Goal: Check status: Check status

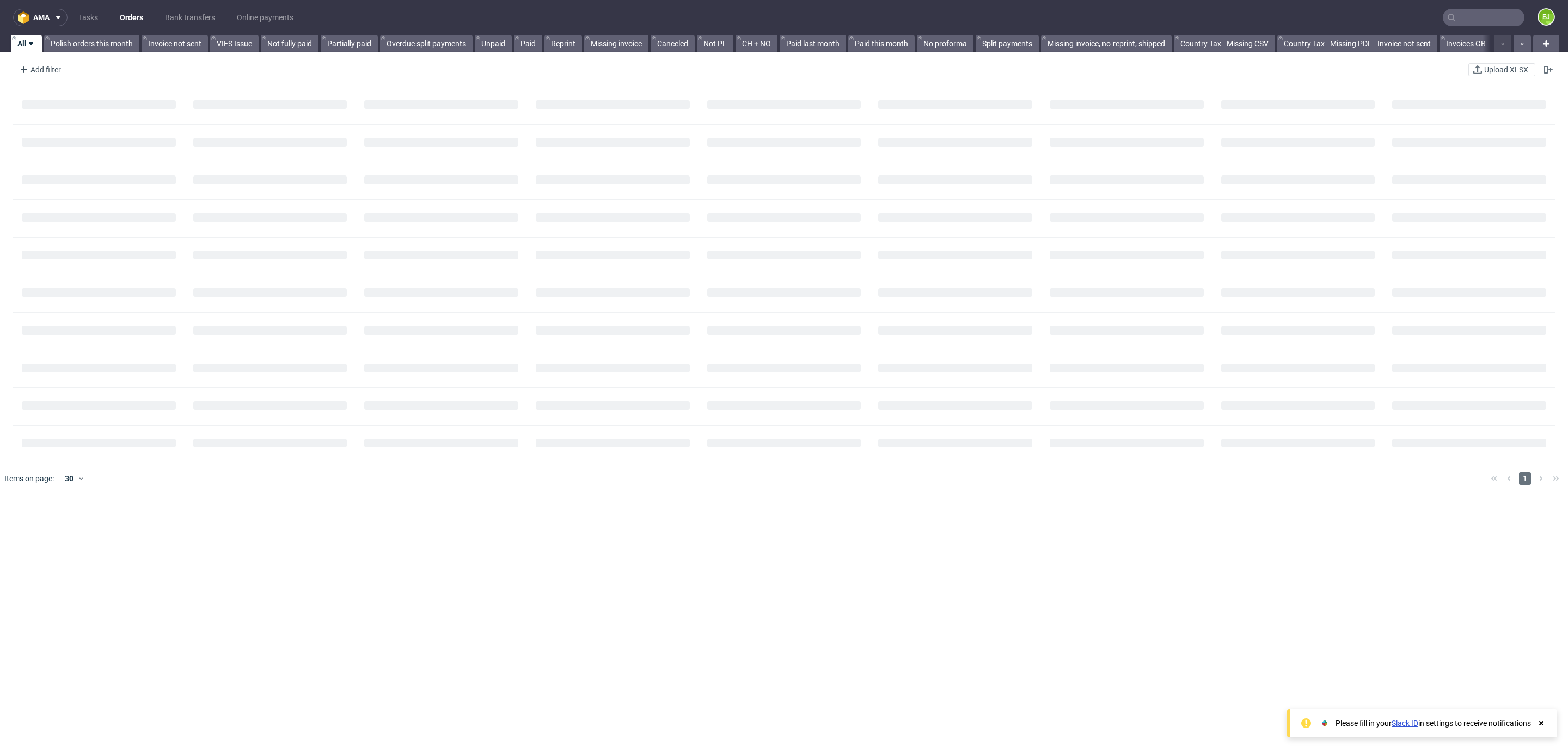
click at [1480, 15] on input "text" at bounding box center [1483, 17] width 82 height 18
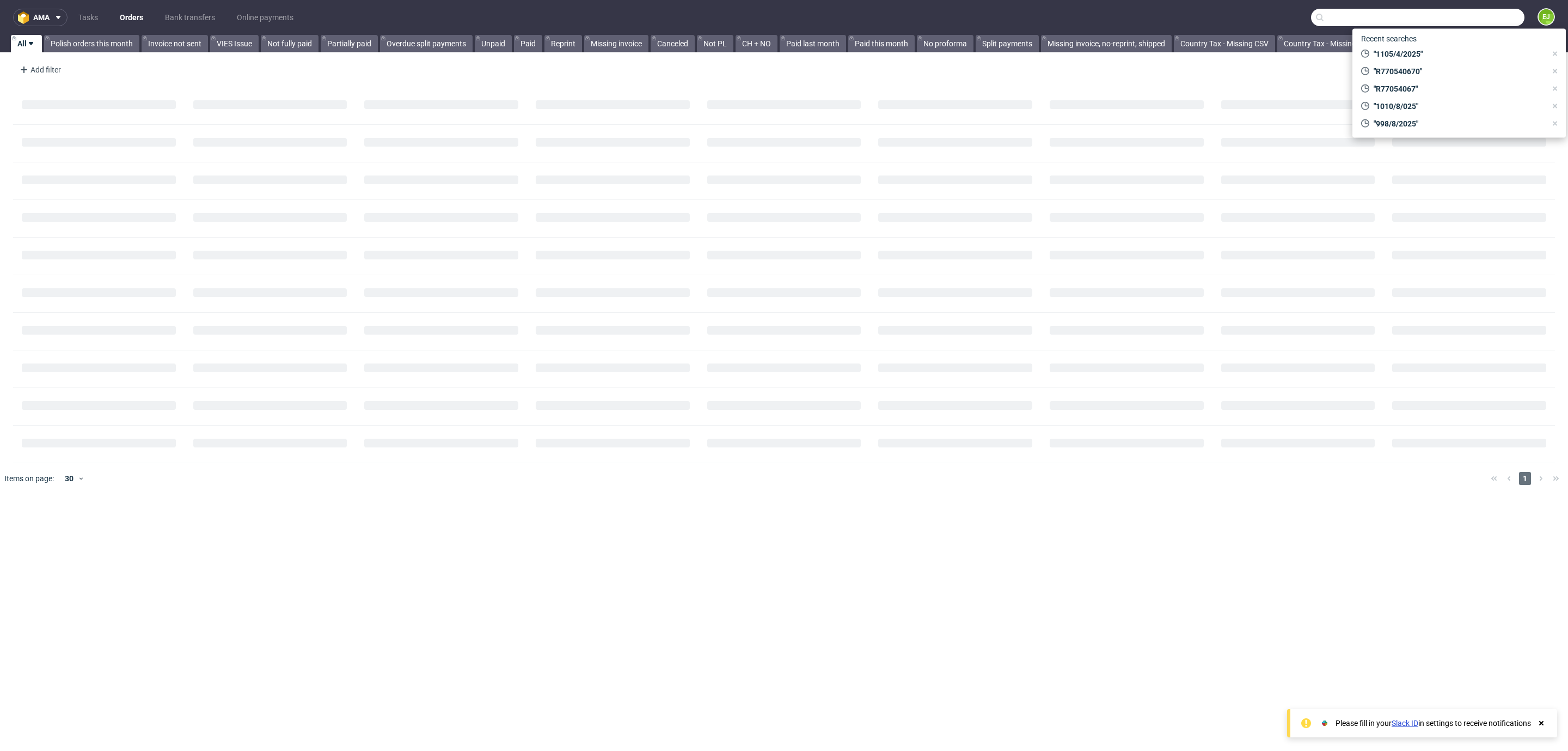
paste input "R964230060"
type input "R964230060"
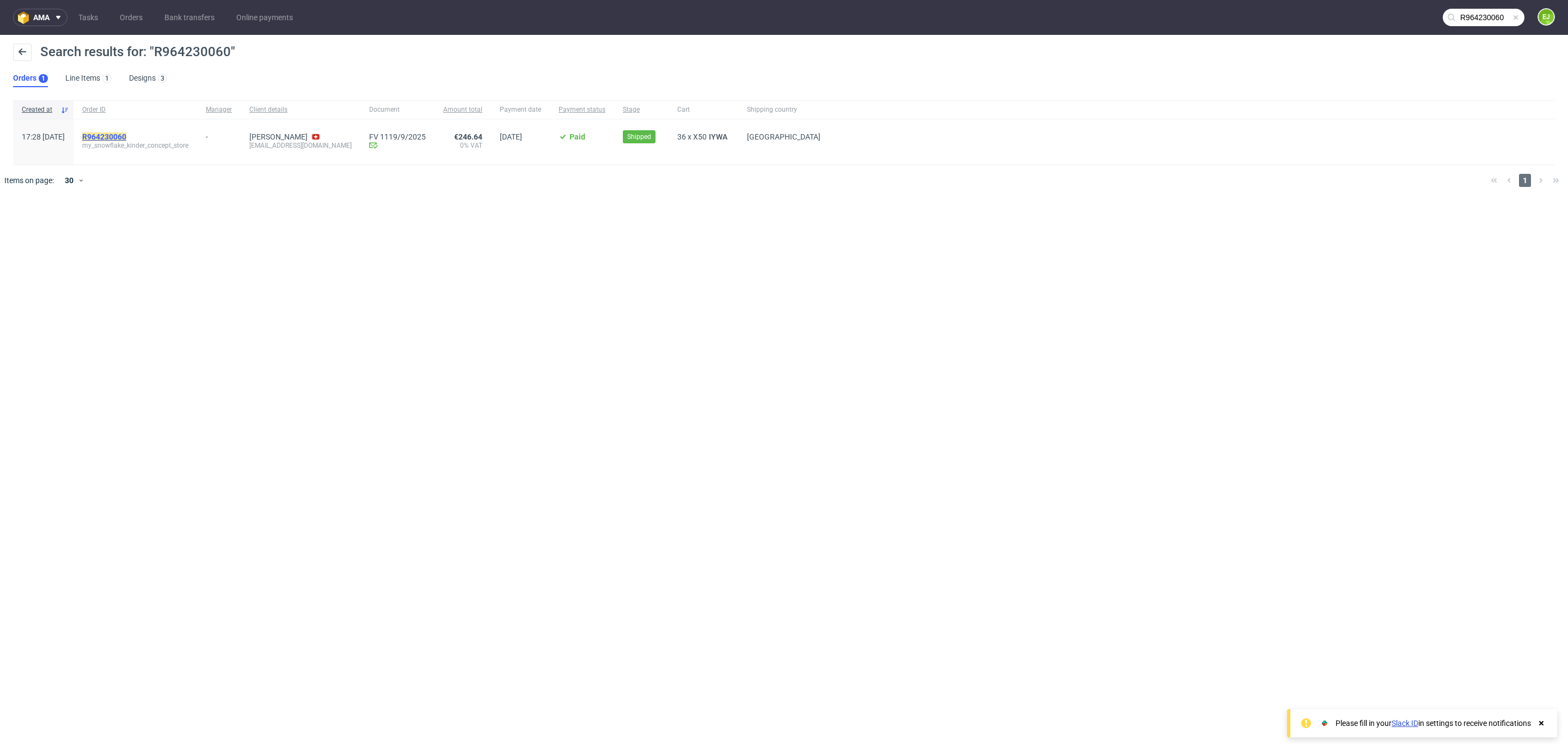
click at [127, 137] on mark "R964230060" at bounding box center [104, 136] width 44 height 9
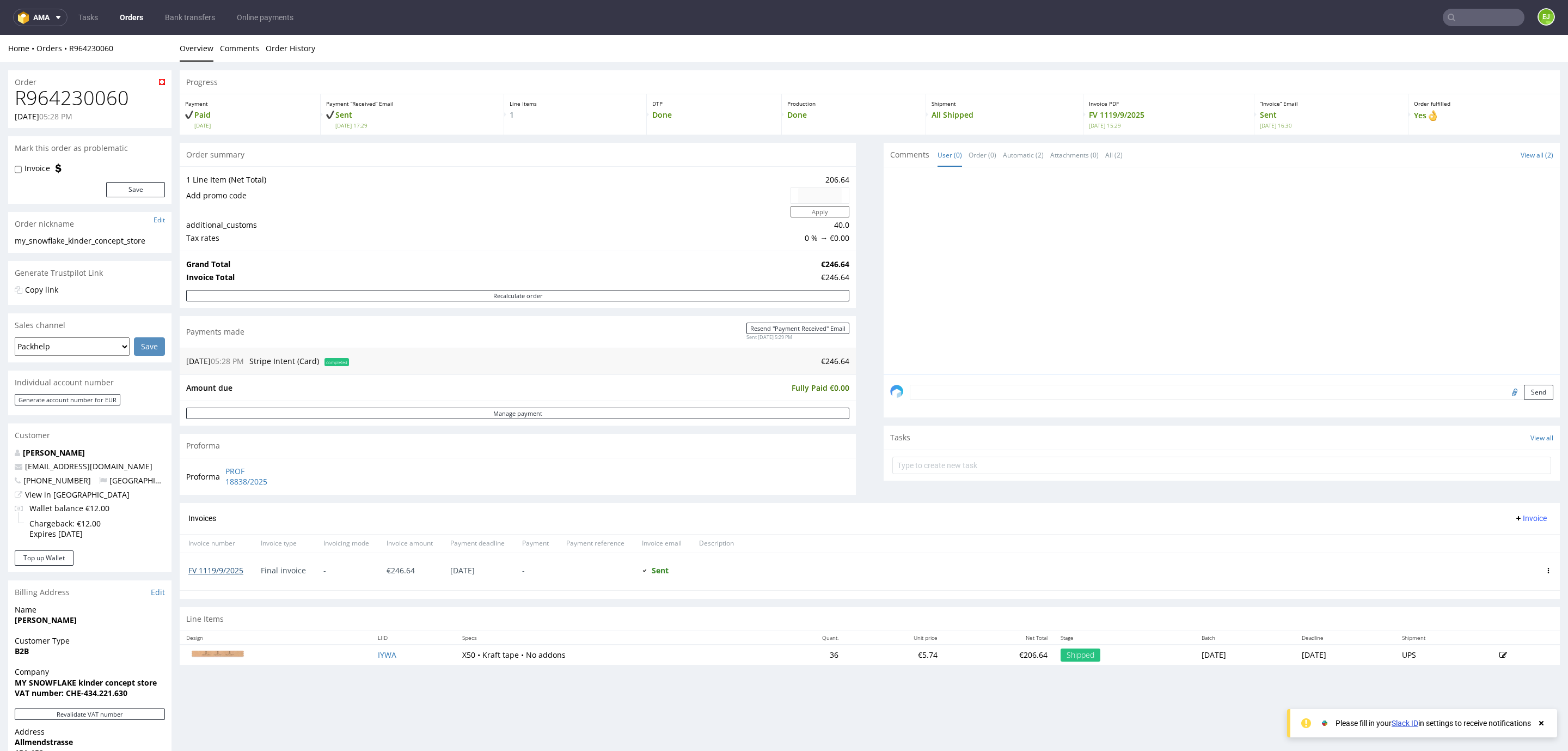
click at [234, 574] on link "FV 1119/9/2025" at bounding box center [215, 570] width 55 height 10
click at [1447, 20] on icon at bounding box center [1451, 17] width 9 height 9
click at [1446, 10] on input "text" at bounding box center [1483, 17] width 82 height 18
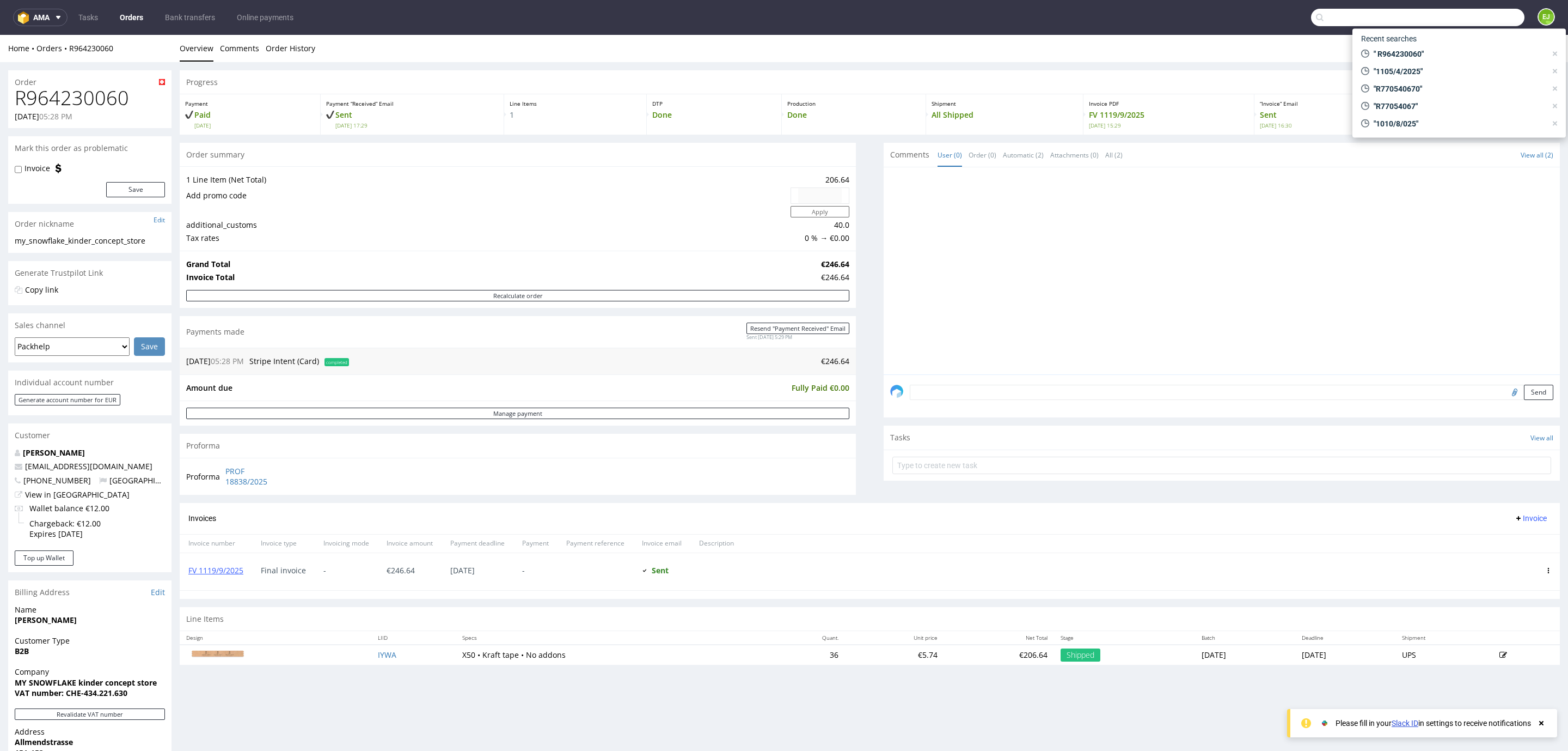
paste input "R115604599"
type input "R115604599"
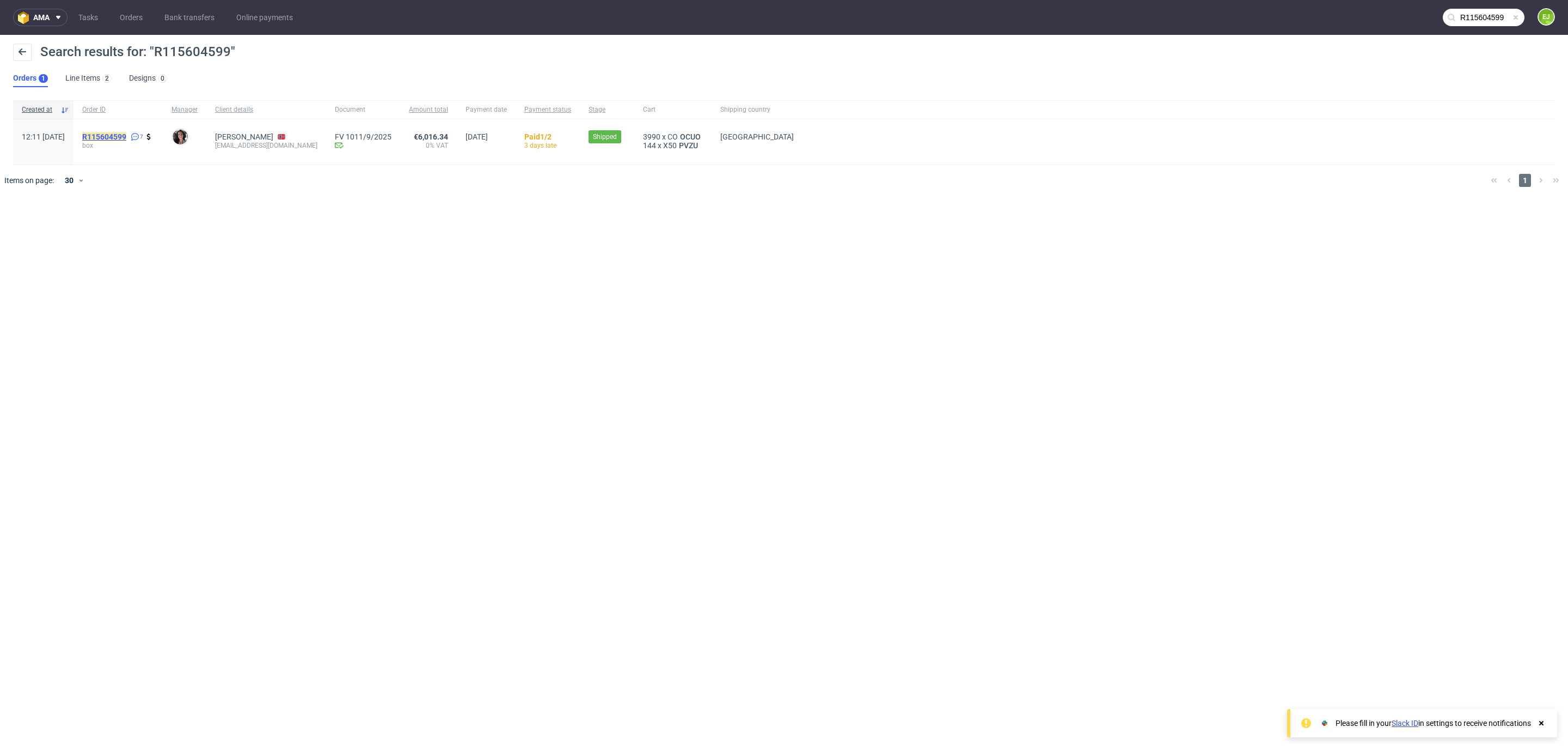
click at [127, 136] on mark "R115604599" at bounding box center [104, 136] width 44 height 9
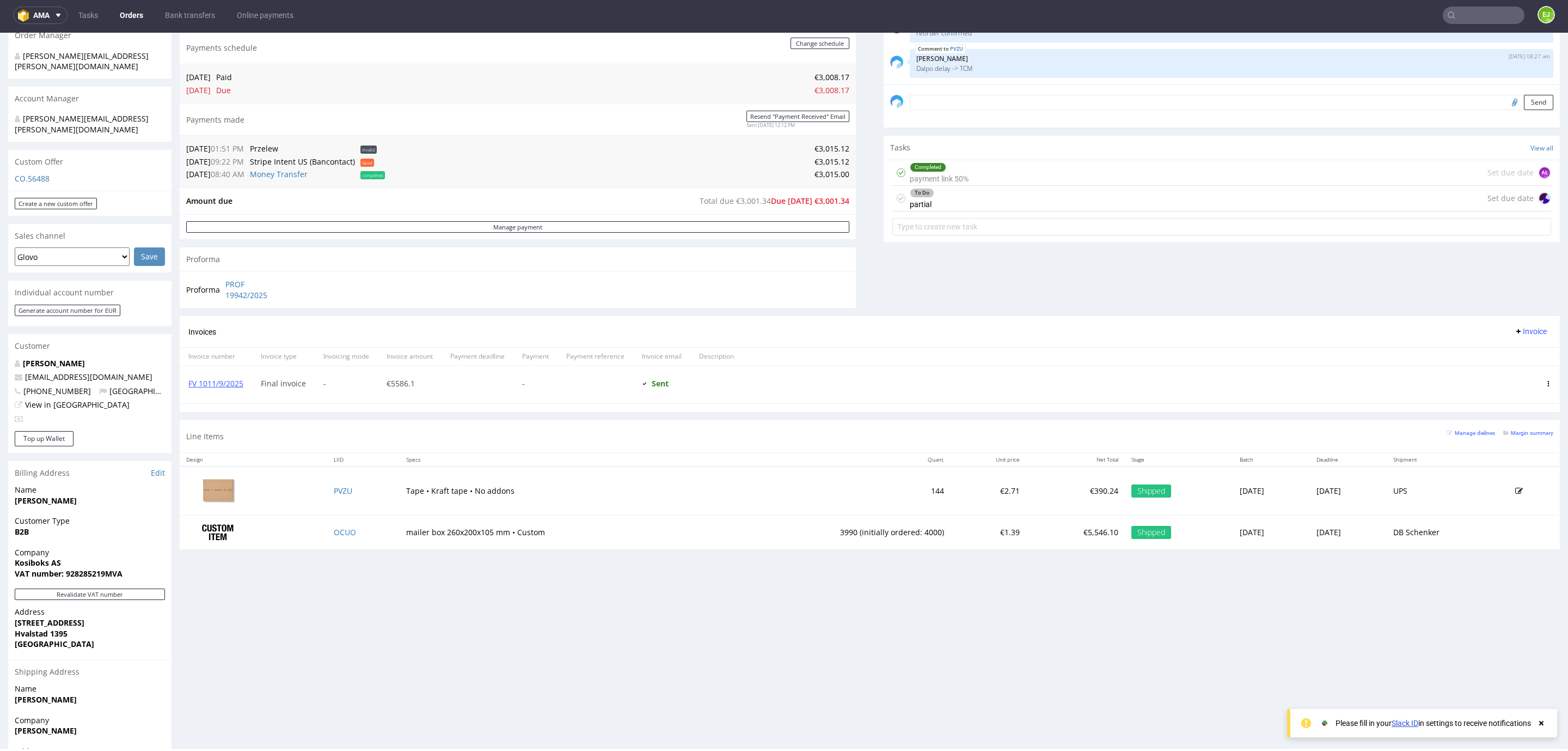
scroll to position [350, 0]
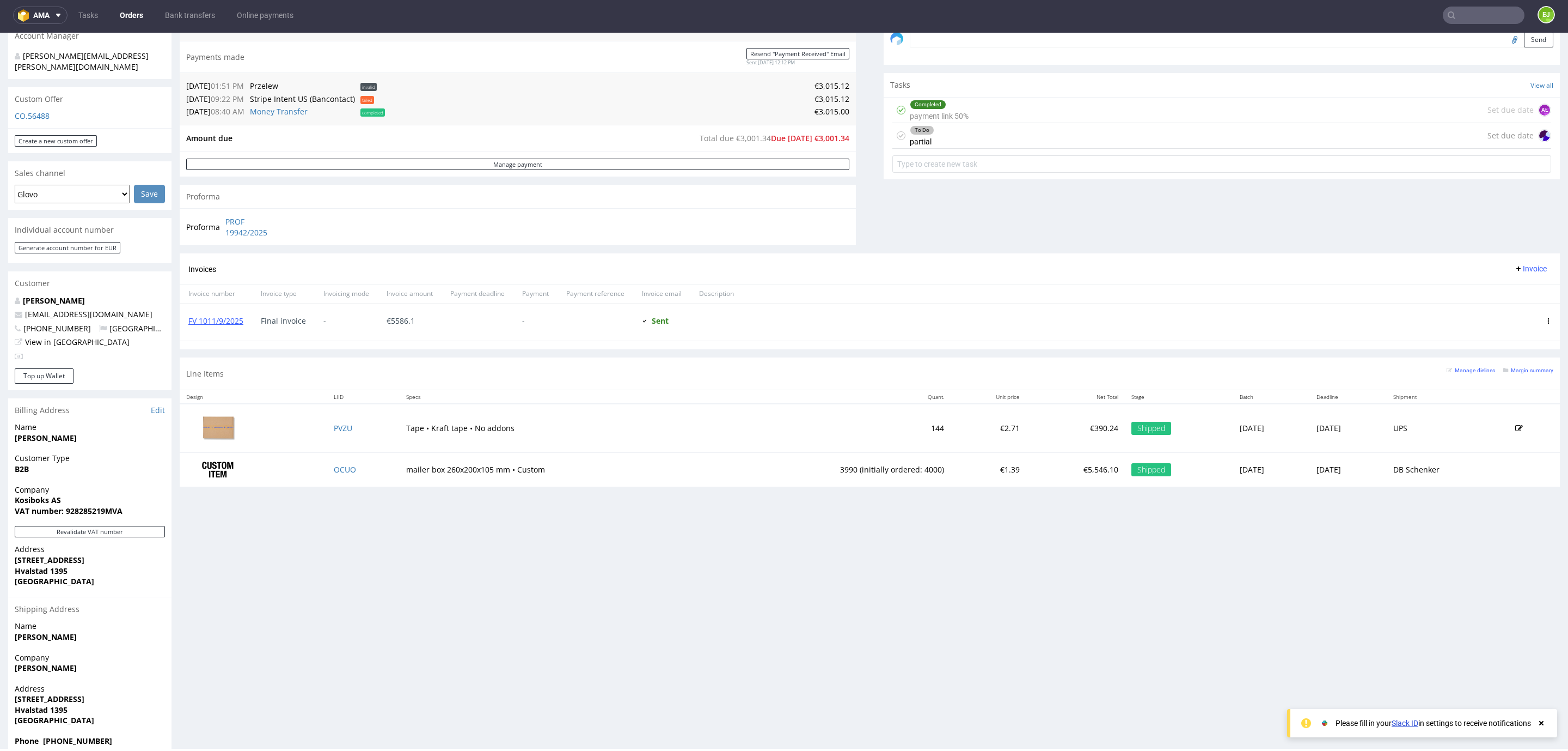
click at [217, 328] on div "FV 1011/9/2025" at bounding box center [215, 322] width 72 height 37
click at [219, 325] on link "FV 1011/9/2025" at bounding box center [215, 320] width 55 height 10
click at [236, 318] on link "FV 1011/9/2025" at bounding box center [215, 320] width 55 height 10
click at [259, 238] on link "PROF 19942/2025" at bounding box center [256, 227] width 63 height 21
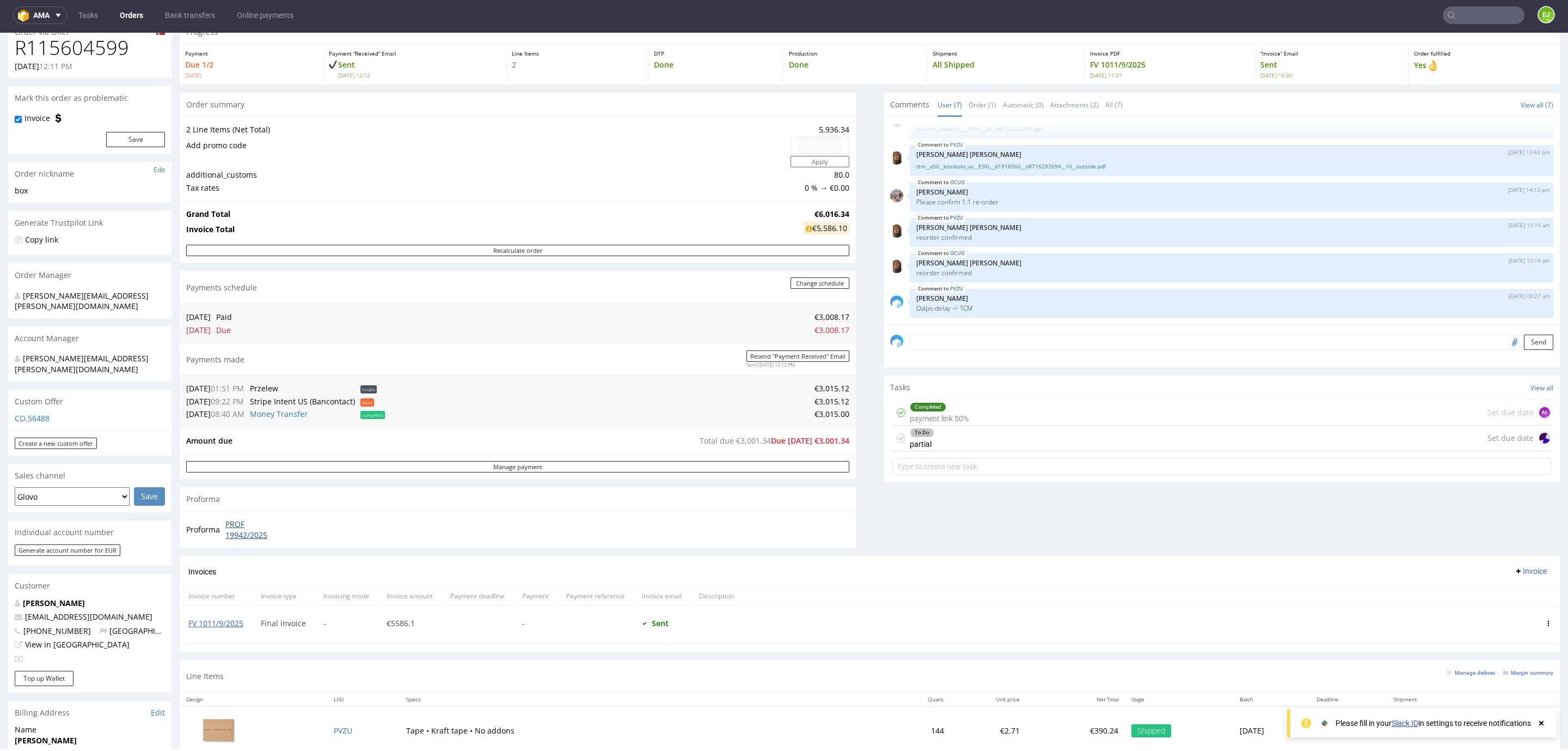
scroll to position [0, 0]
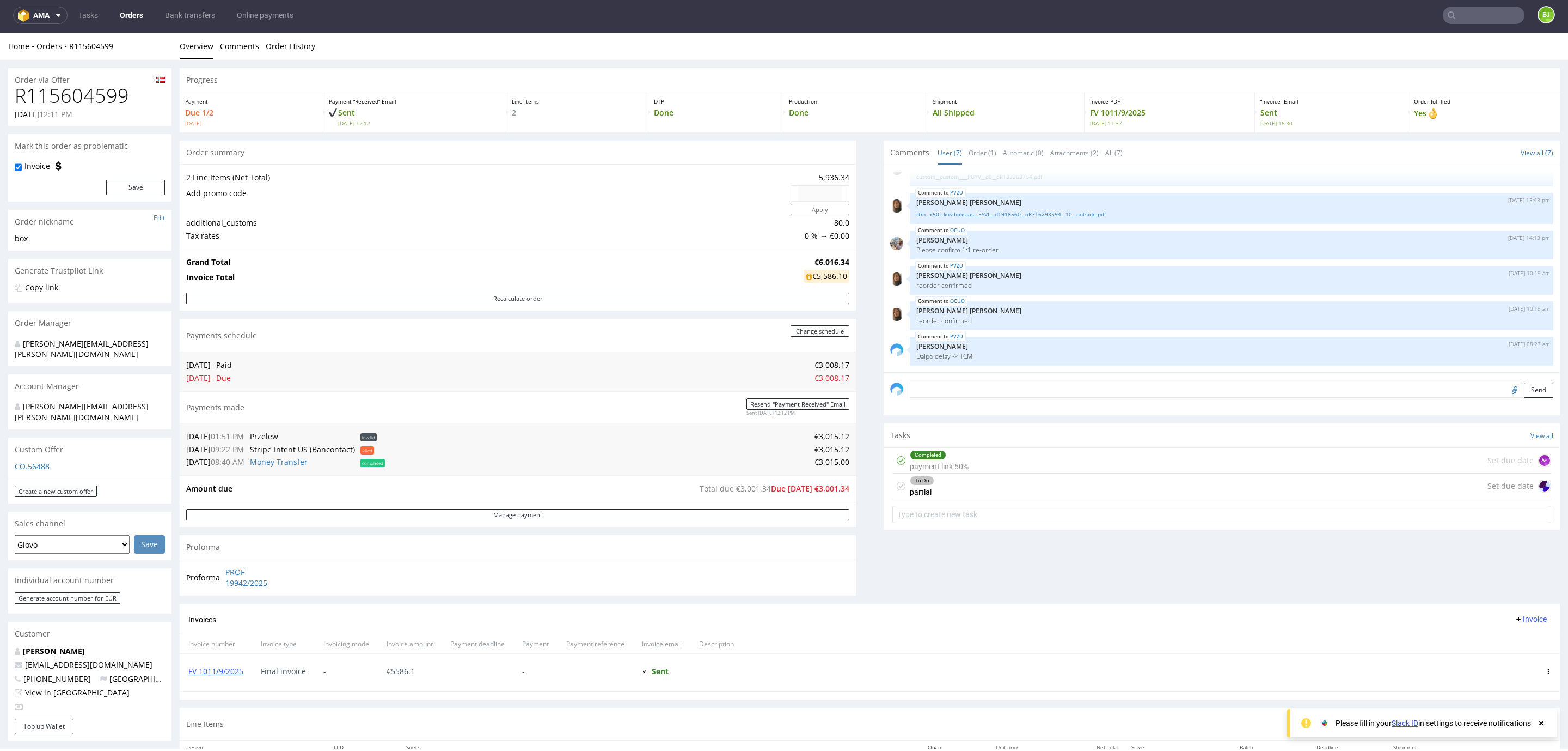
click at [1119, 457] on div "Completed payment link 50% Set due date AŁ" at bounding box center [1222, 460] width 659 height 26
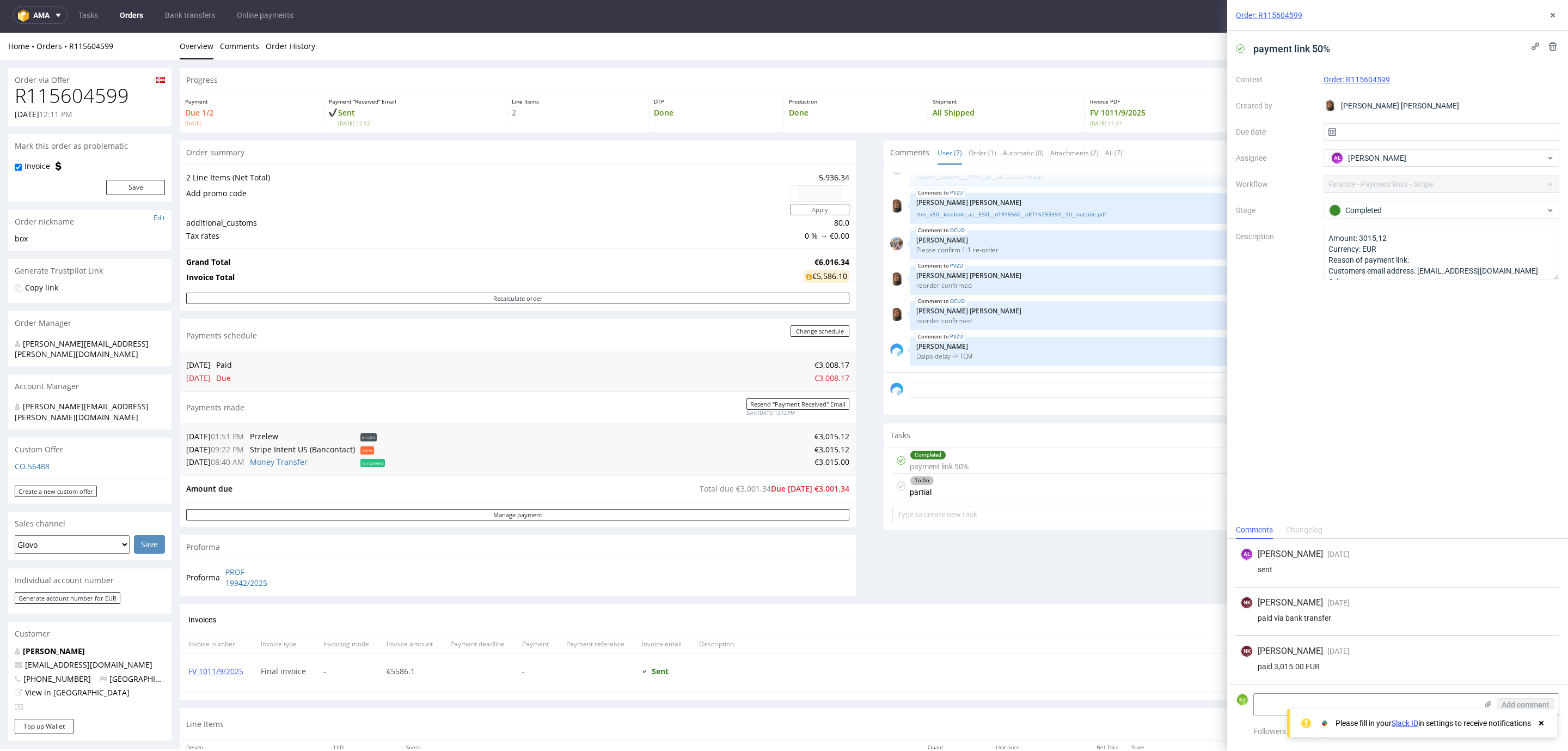
click at [978, 490] on div "To Do partial Set due date" at bounding box center [1222, 486] width 659 height 26
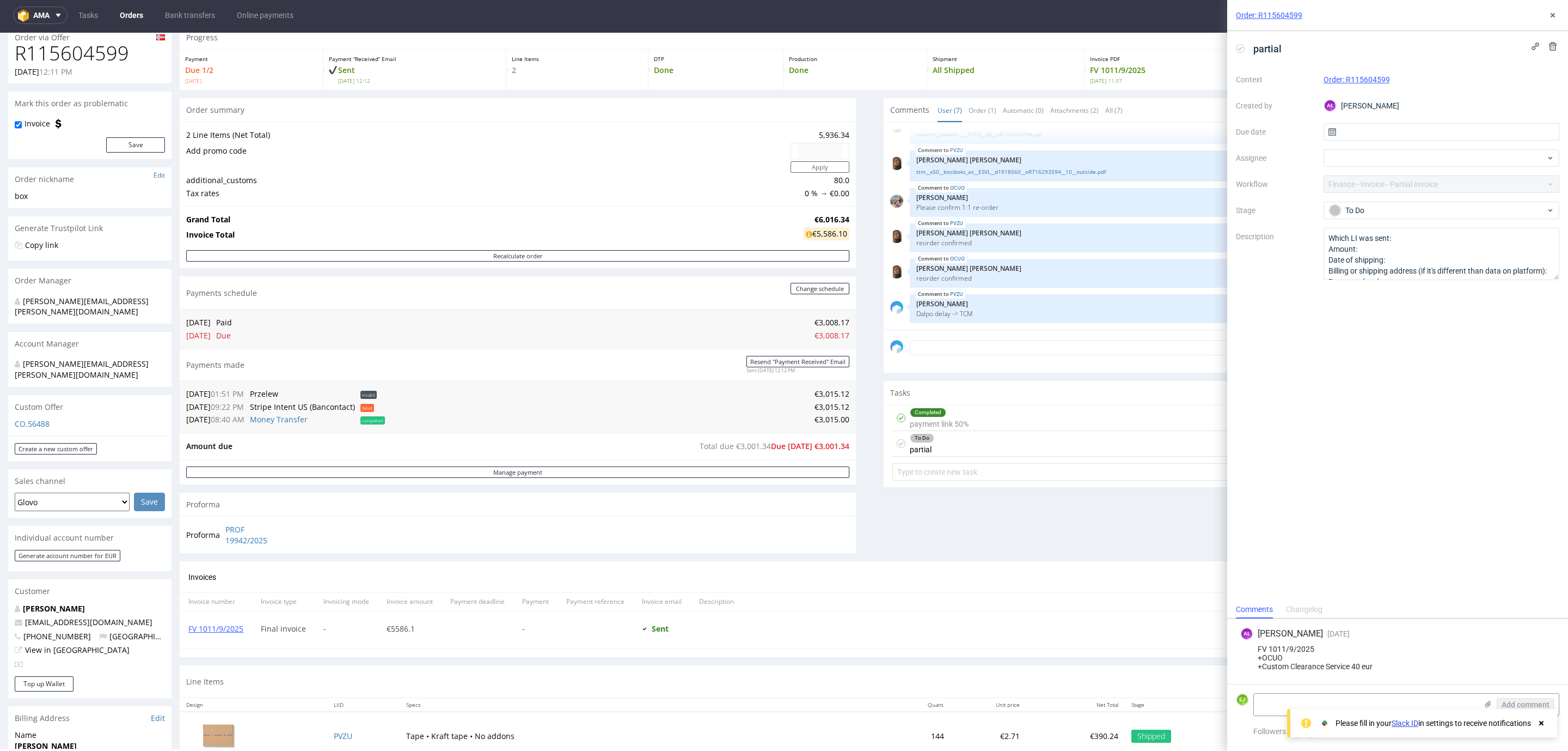
scroll to position [82, 0]
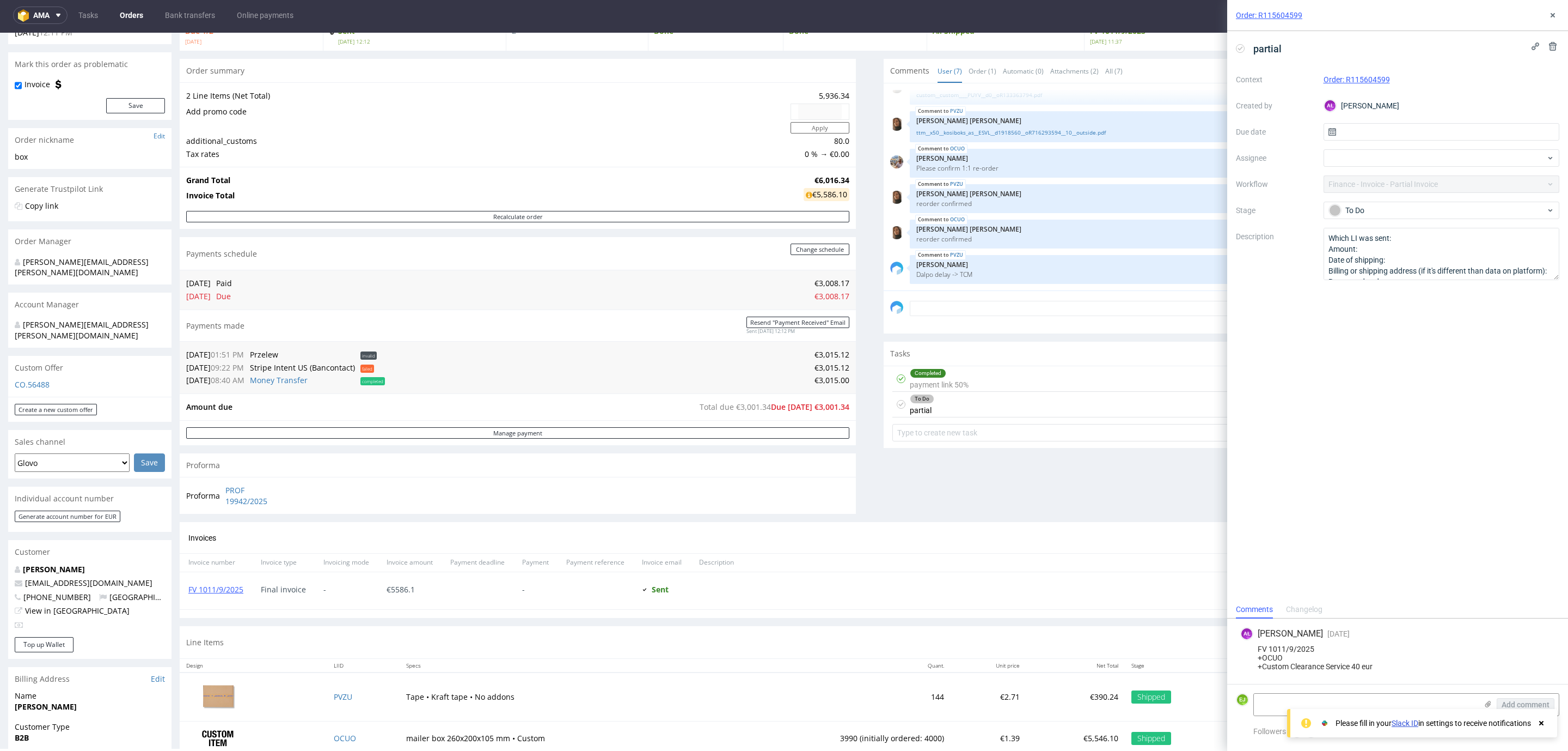
click at [981, 385] on div "Completed payment link 50% Set due date AŁ" at bounding box center [1222, 379] width 659 height 26
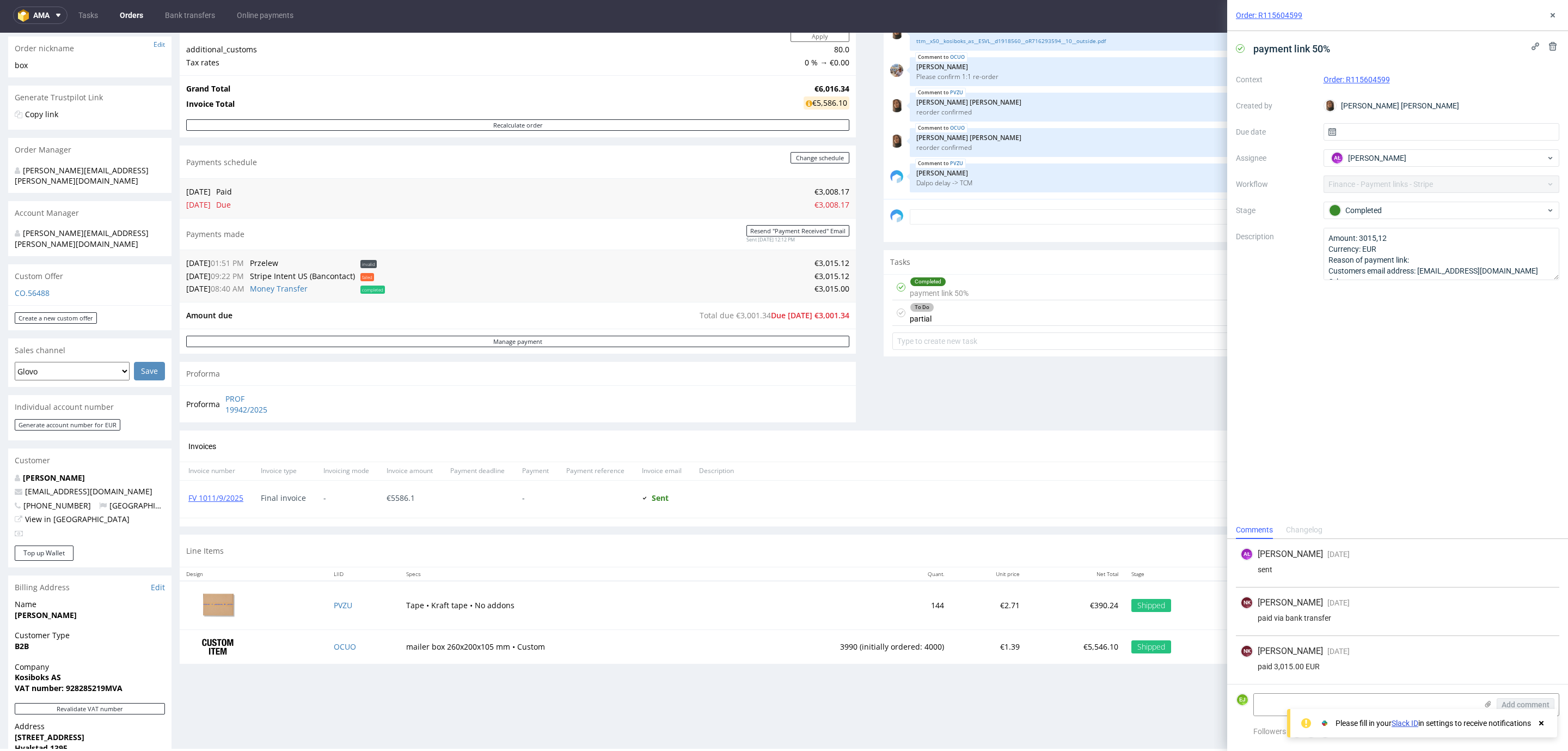
scroll to position [163, 0]
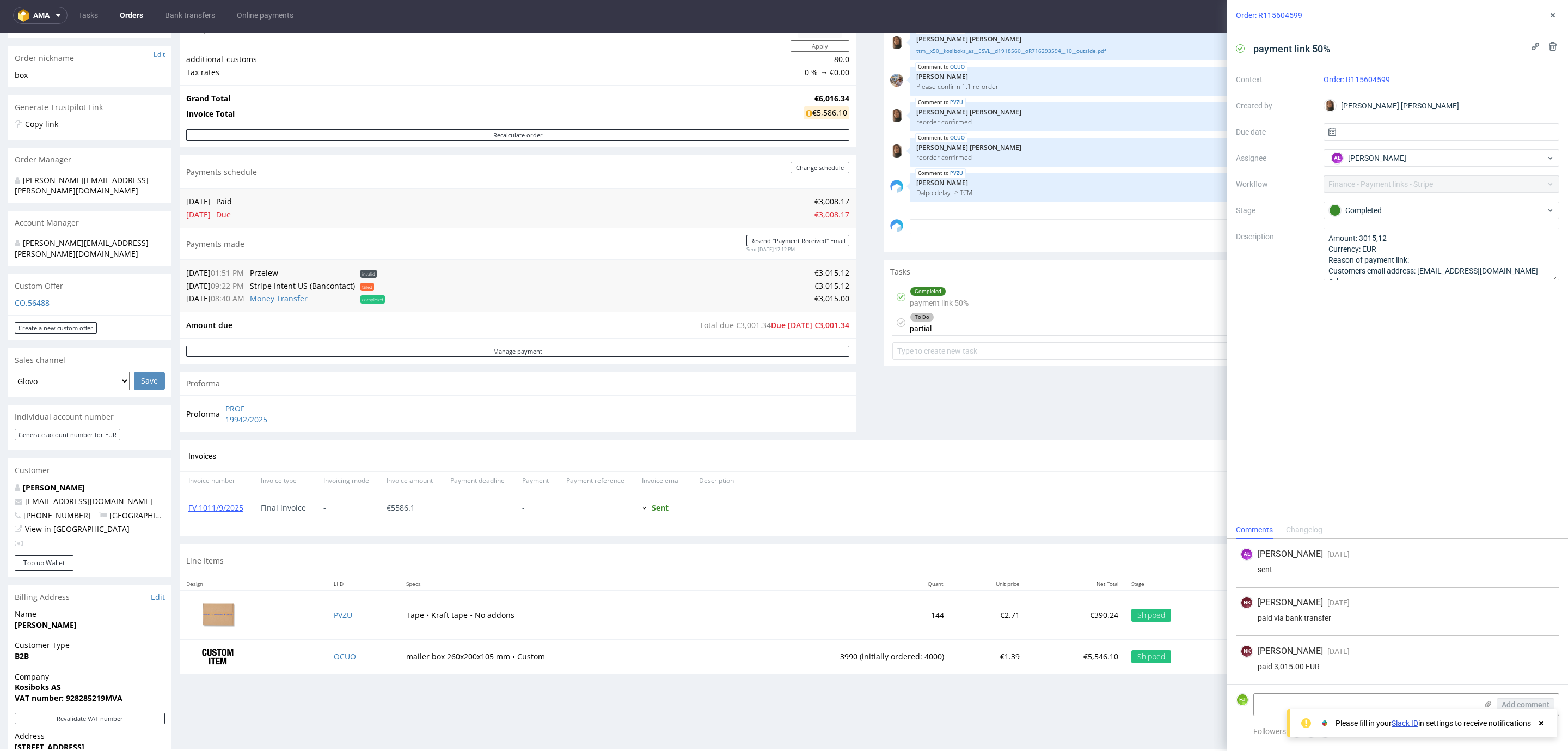
click at [863, 411] on div "Progress Payment Due 1/2 Tue 26 Aug Payment “Received” Email Sent Tue 26 Aug 12…" at bounding box center [869, 292] width 1380 height 777
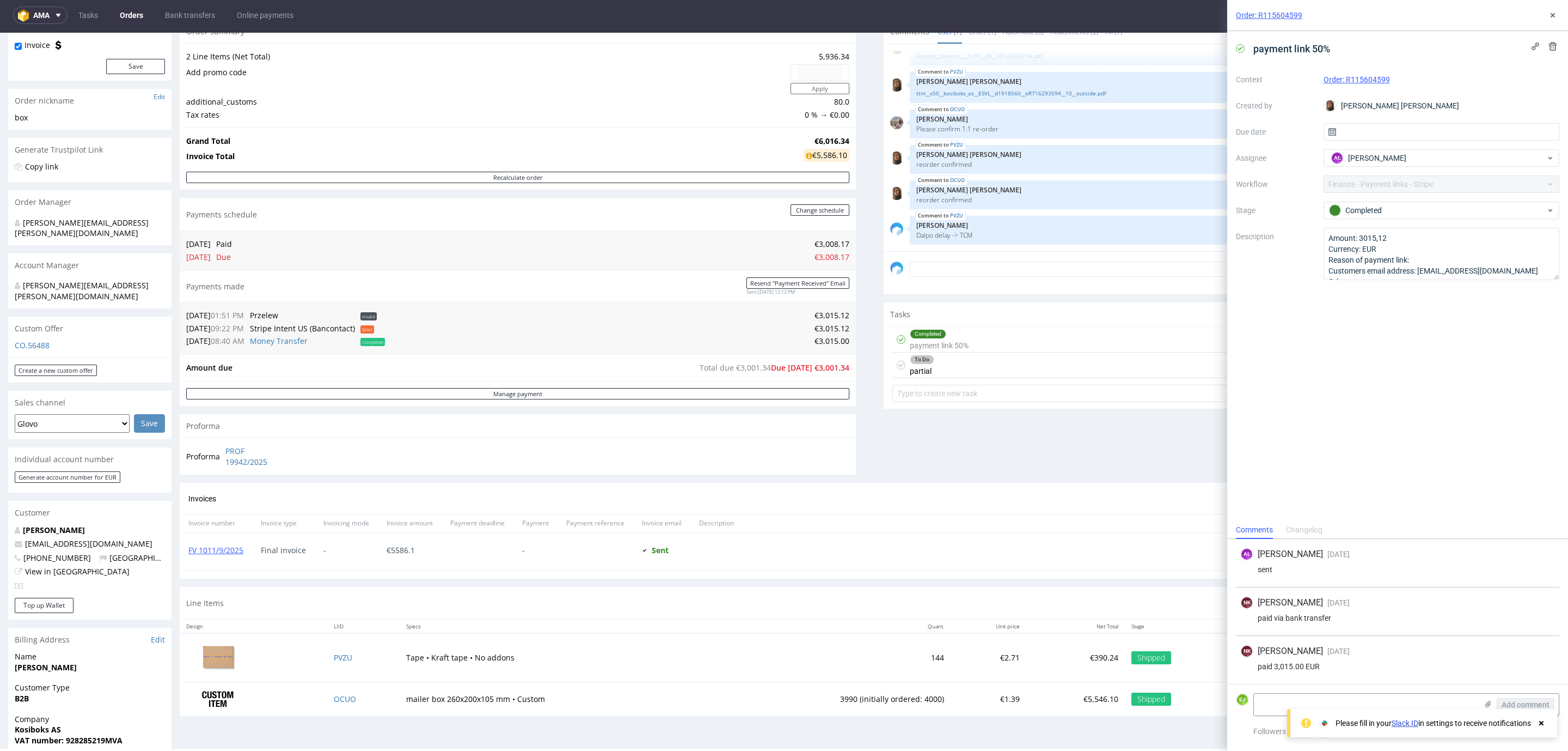
scroll to position [0, 0]
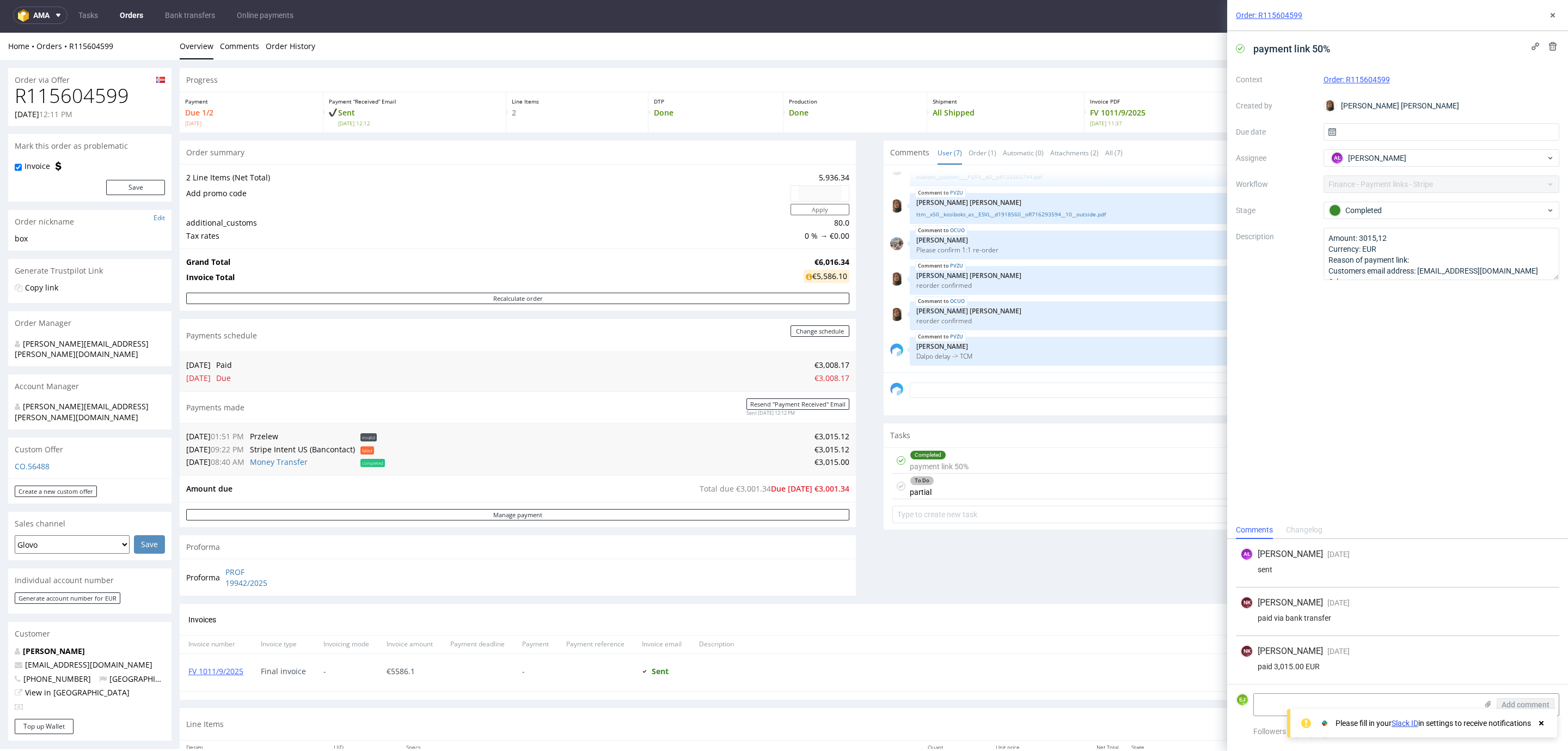
click at [72, 97] on h1 "R115604599" at bounding box center [89, 96] width 150 height 22
copy h1 "R115604599"
click at [137, 109] on div "26.08.2025 12:11 PM" at bounding box center [89, 115] width 150 height 11
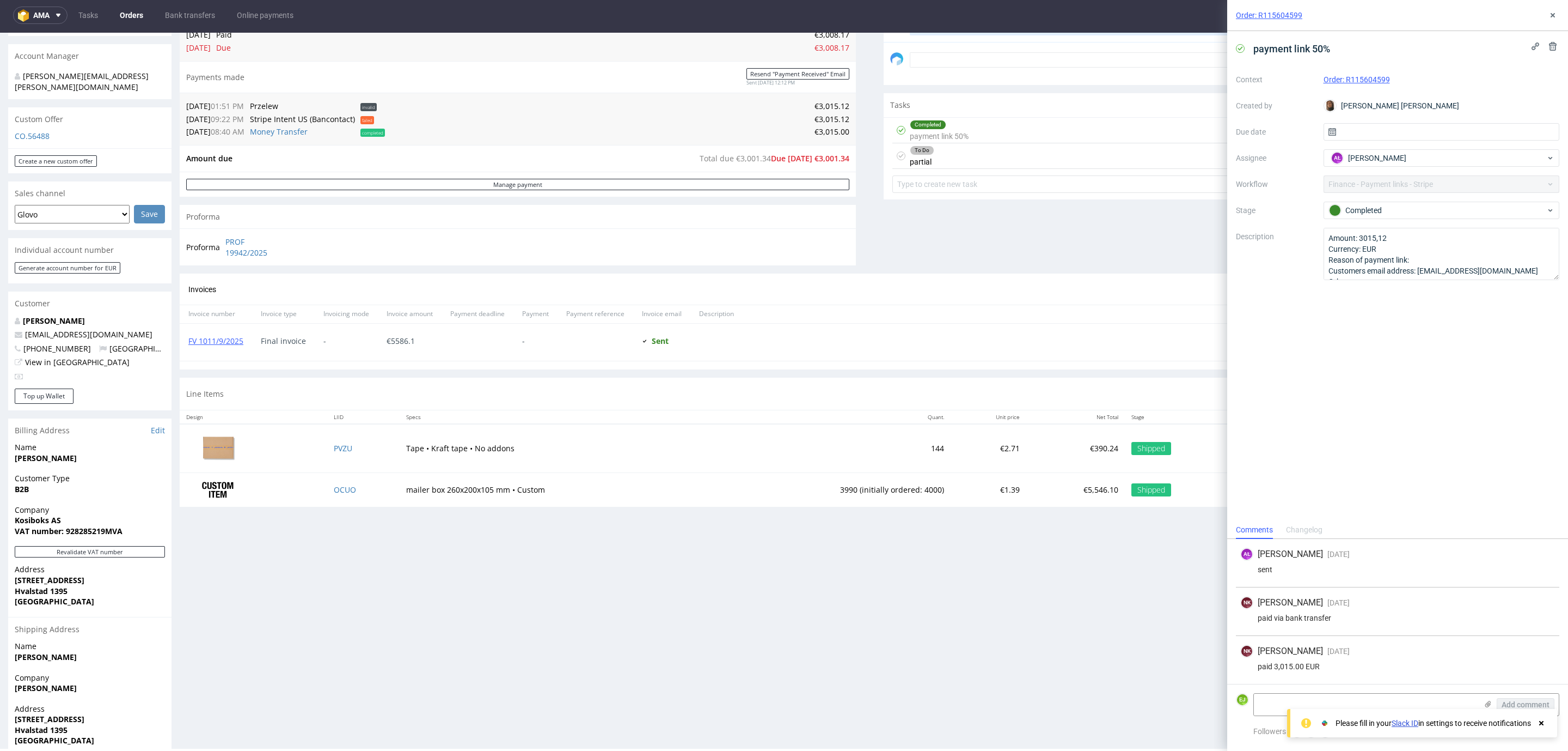
scroll to position [350, 0]
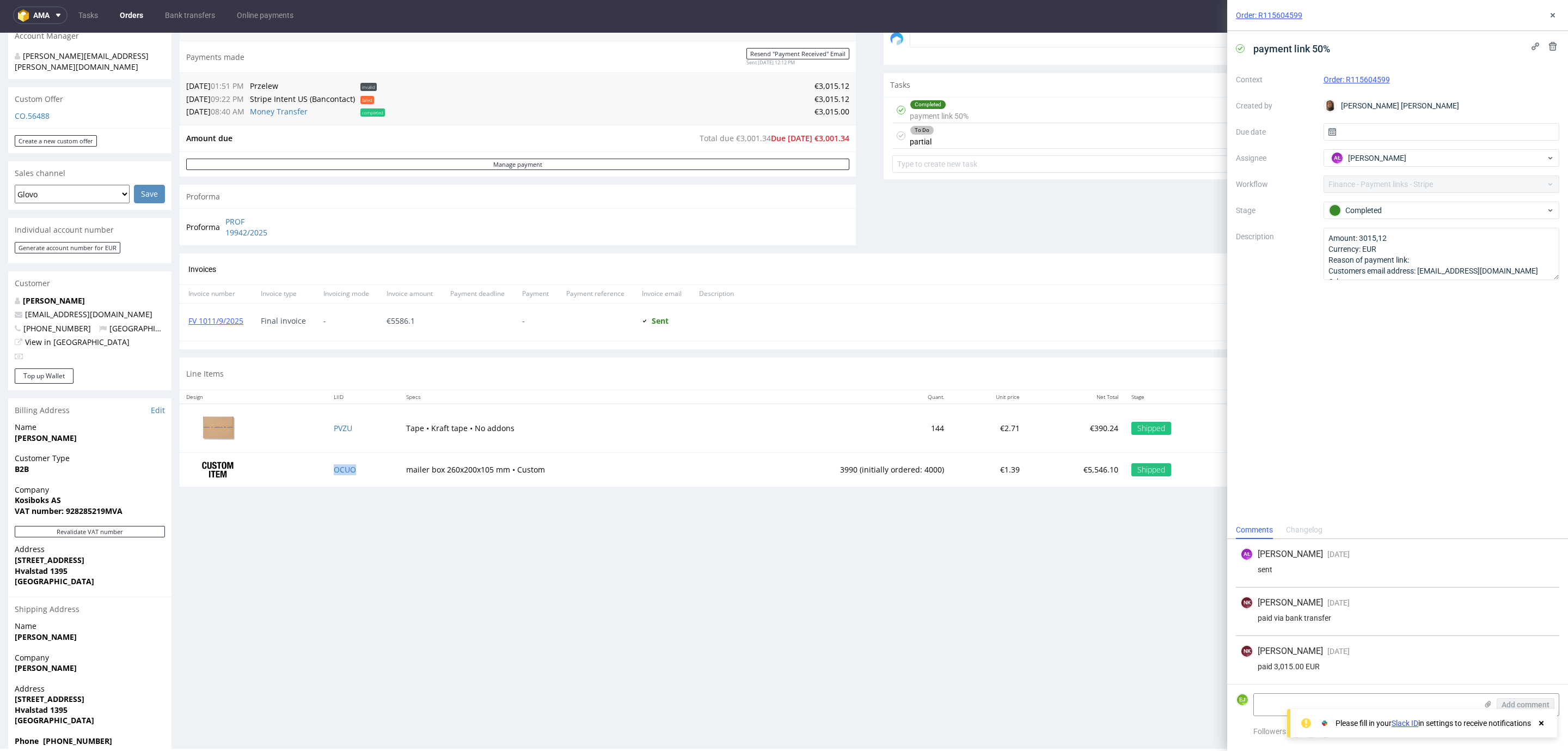
copy link "OCUO"
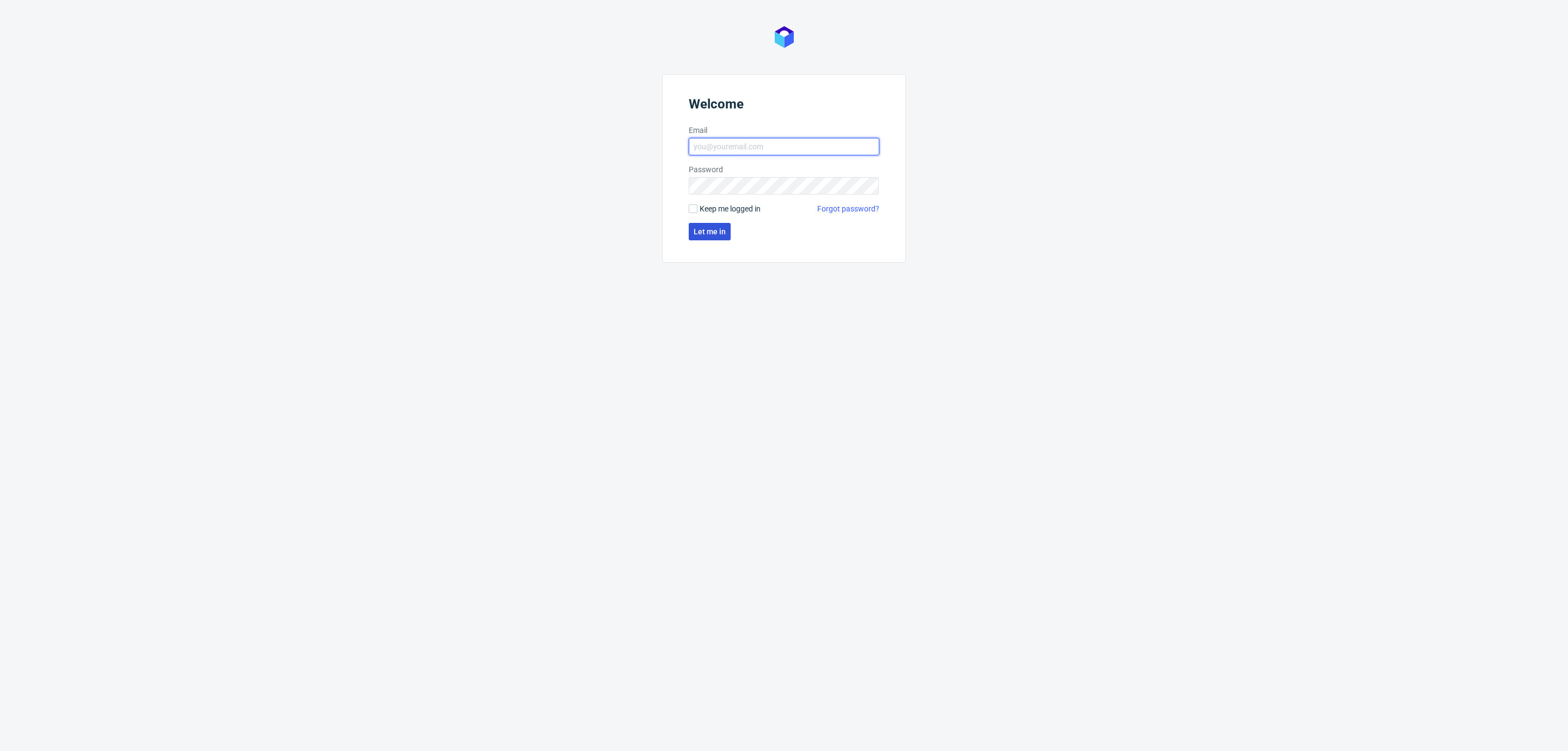
type input "[EMAIL_ADDRESS][DOMAIN_NAME]"
click at [711, 239] on button "Let me in" at bounding box center [709, 231] width 42 height 18
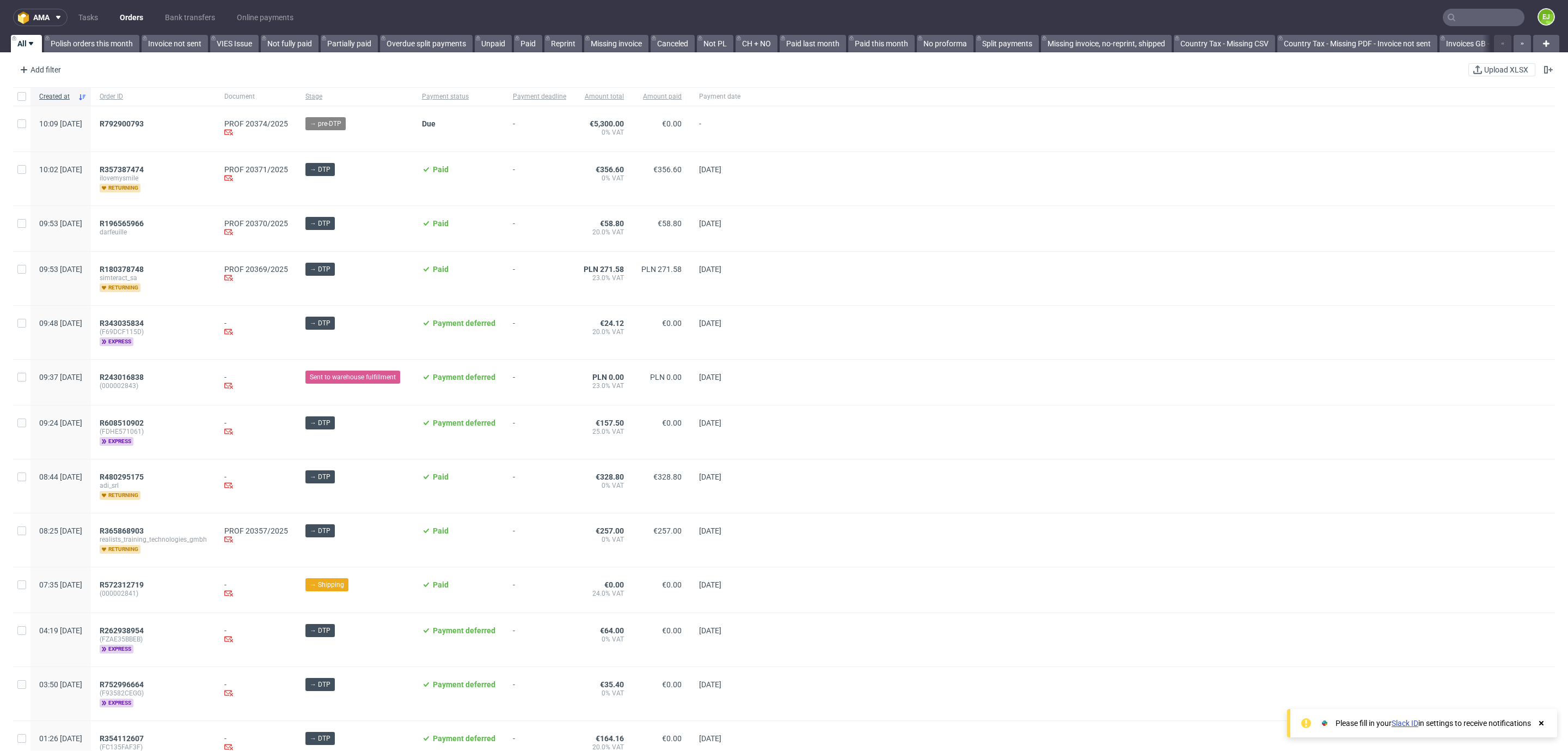
click at [1480, 18] on input "text" at bounding box center [1483, 17] width 82 height 18
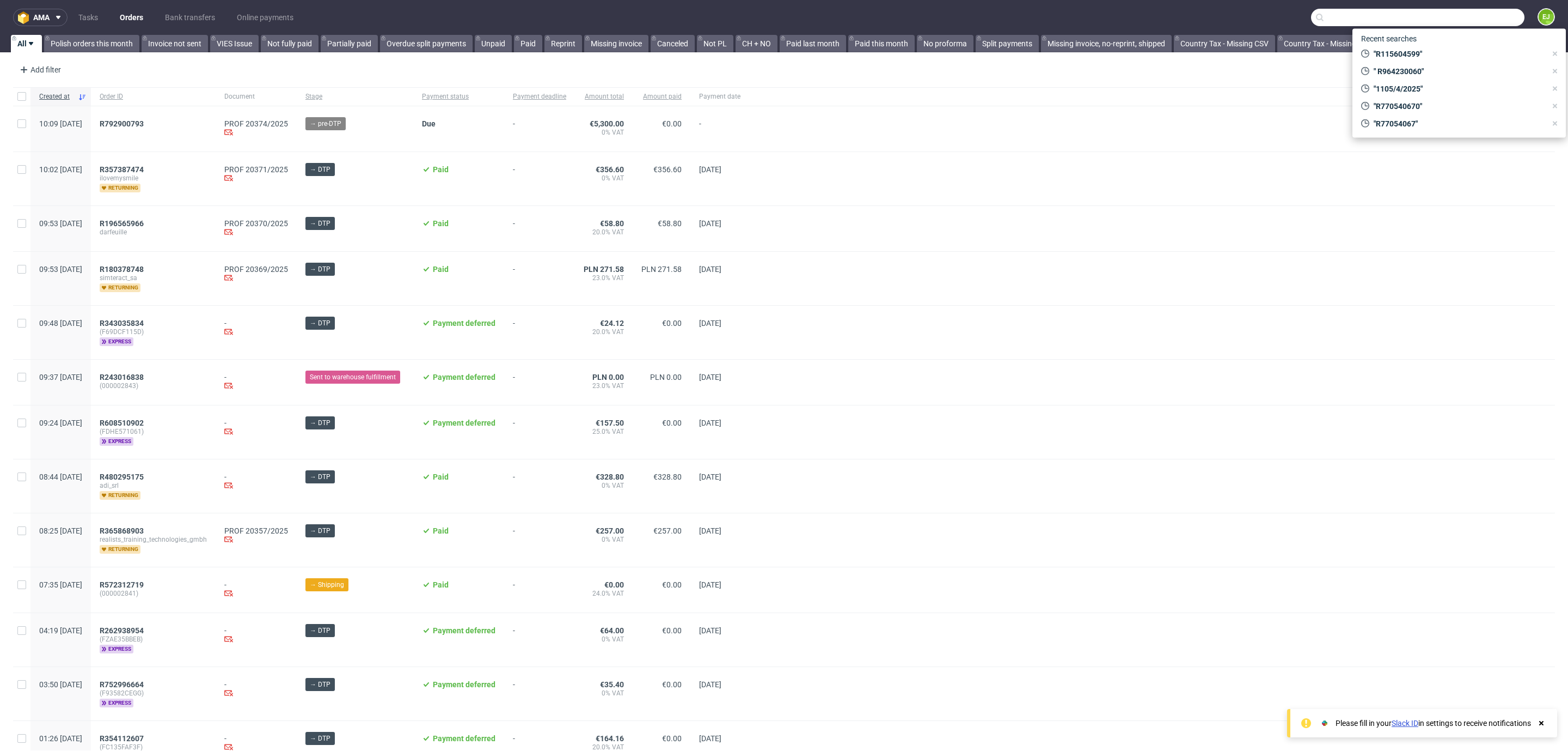
paste input "R770540670"
type input "R770540670"
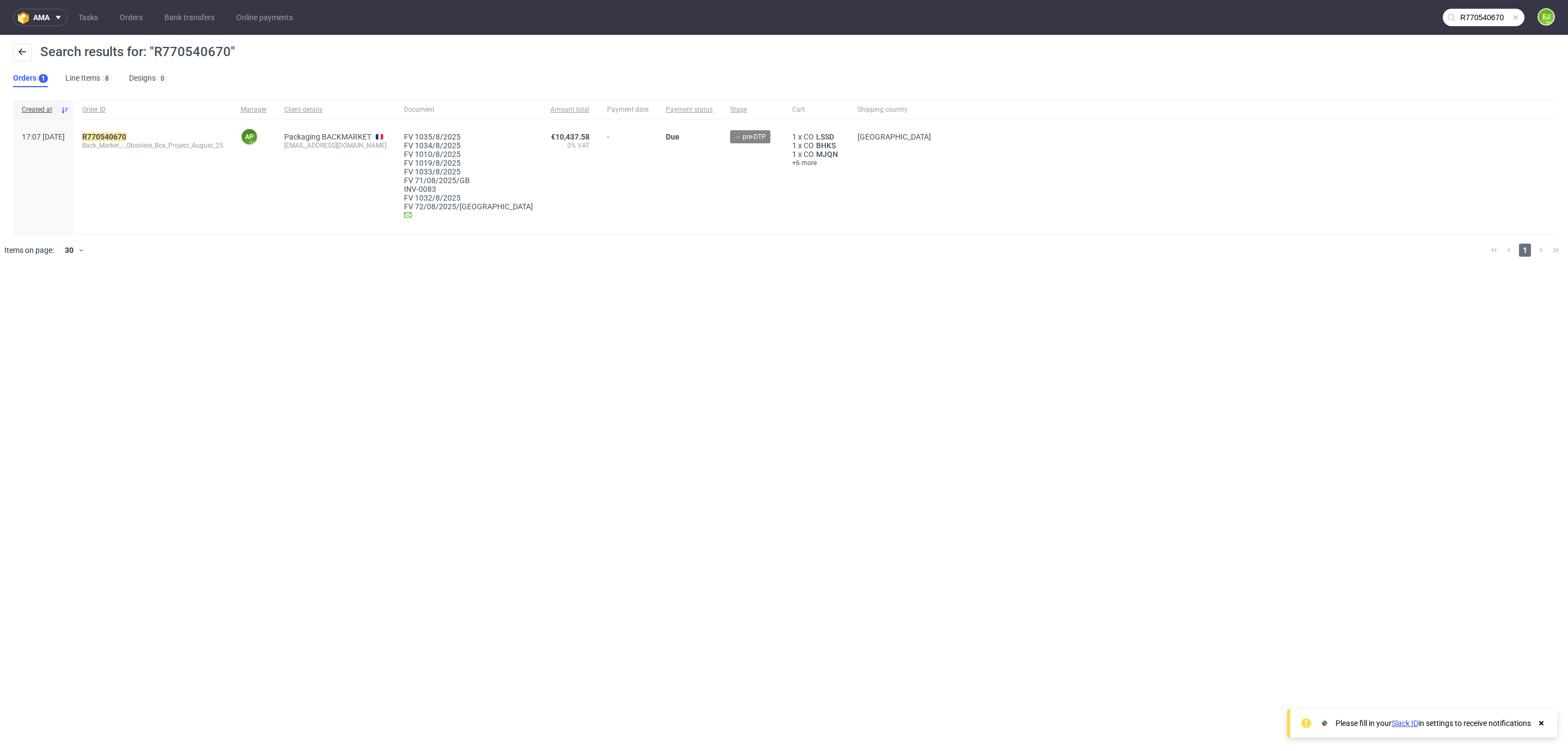
click at [157, 131] on div "R770540670 Back_Market_-_Obsolete_Box_Project_August_25" at bounding box center [153, 177] width 158 height 115
click at [127, 133] on mark "R770540670" at bounding box center [104, 136] width 44 height 9
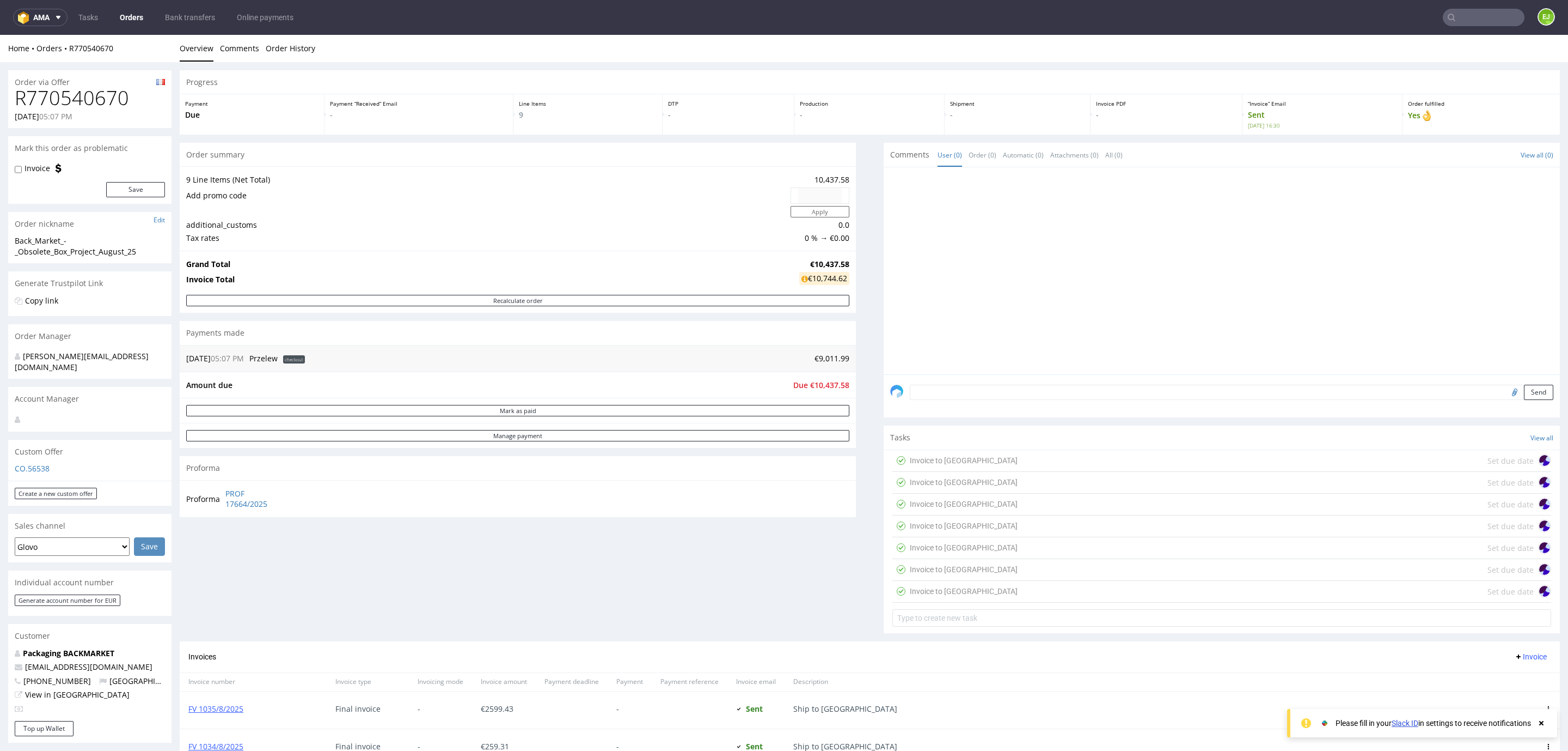
click at [978, 458] on div "Invoice to [GEOGRAPHIC_DATA] Set due date" at bounding box center [1222, 461] width 659 height 22
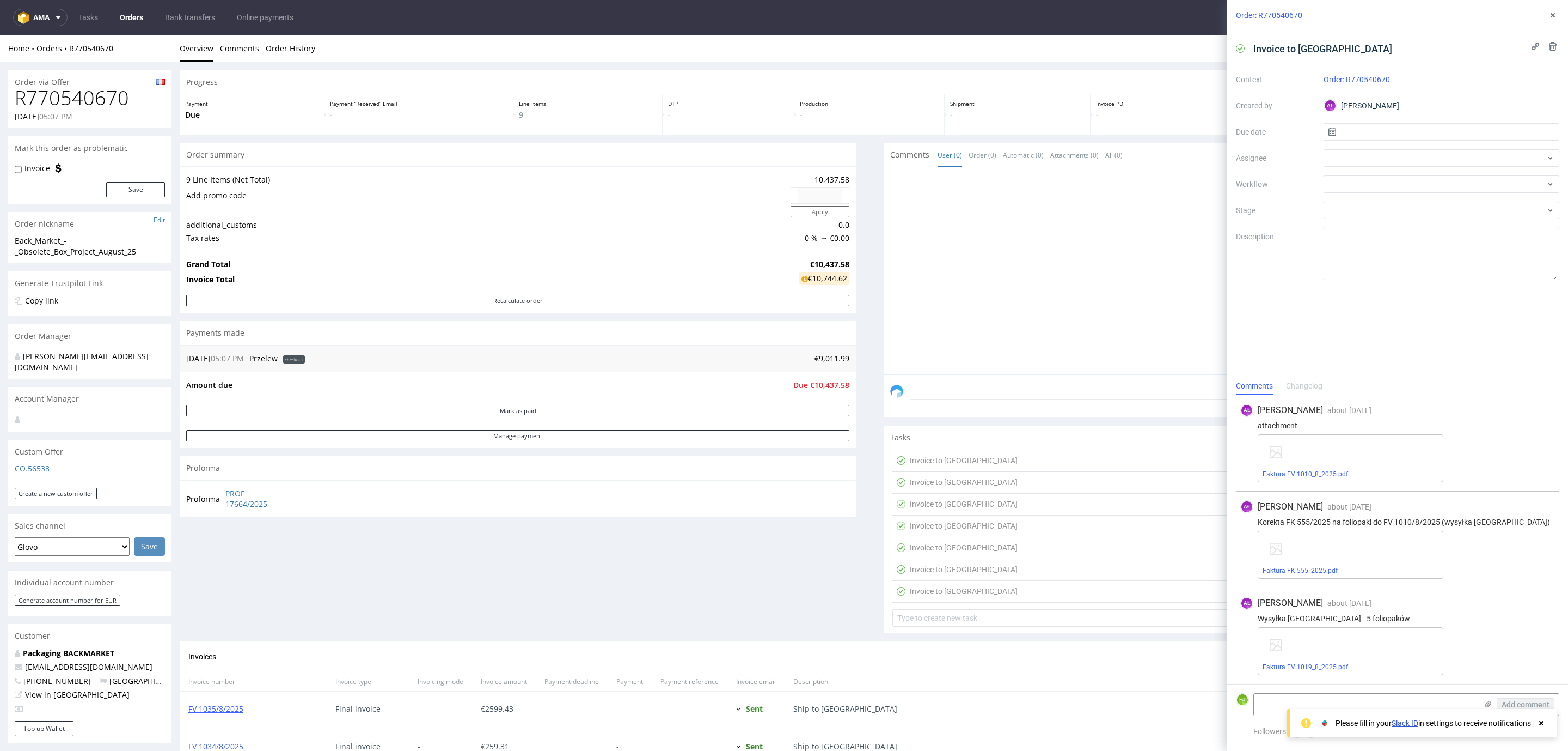
click at [926, 476] on div "Invoice to [GEOGRAPHIC_DATA]" at bounding box center [955, 482] width 125 height 18
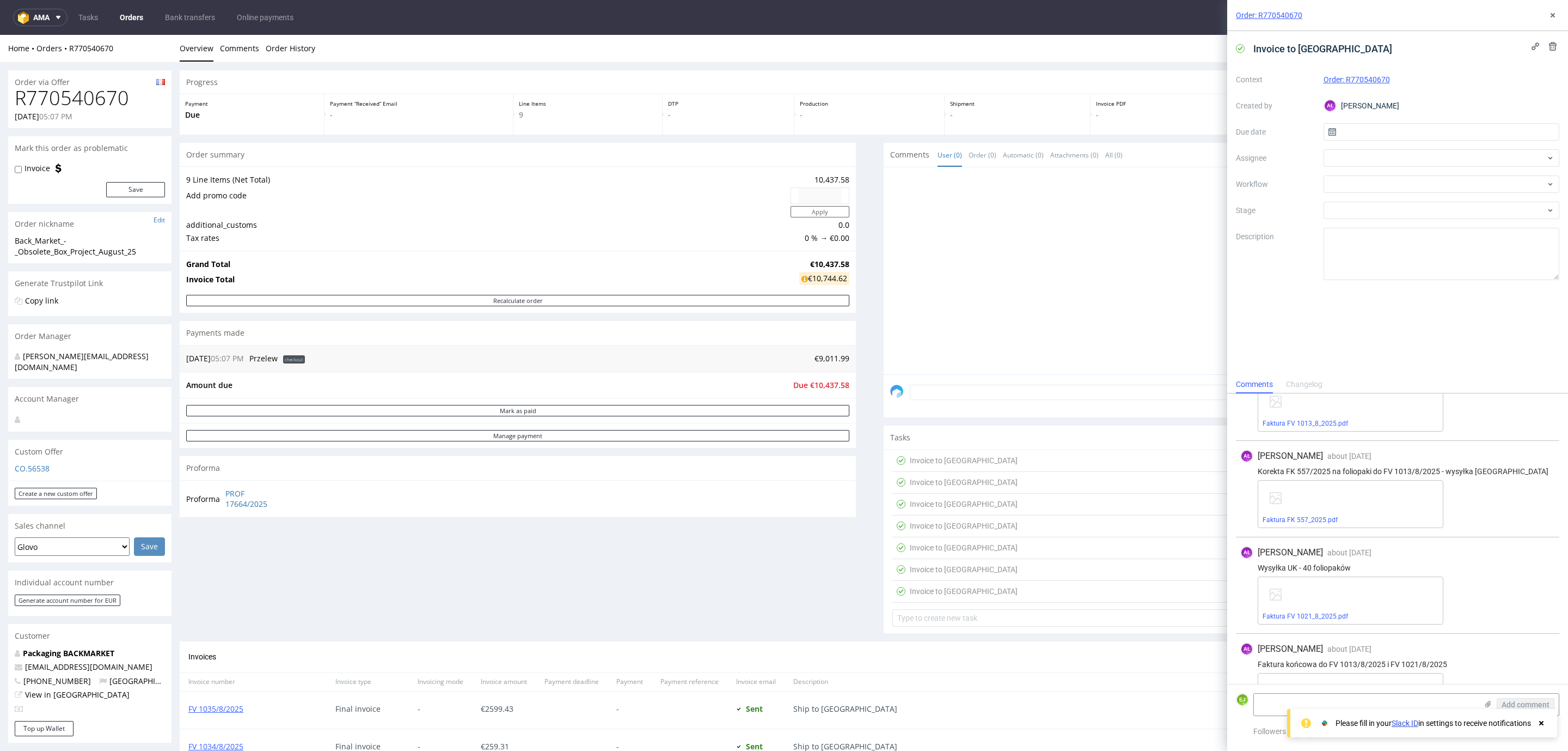
scroll to position [637, 0]
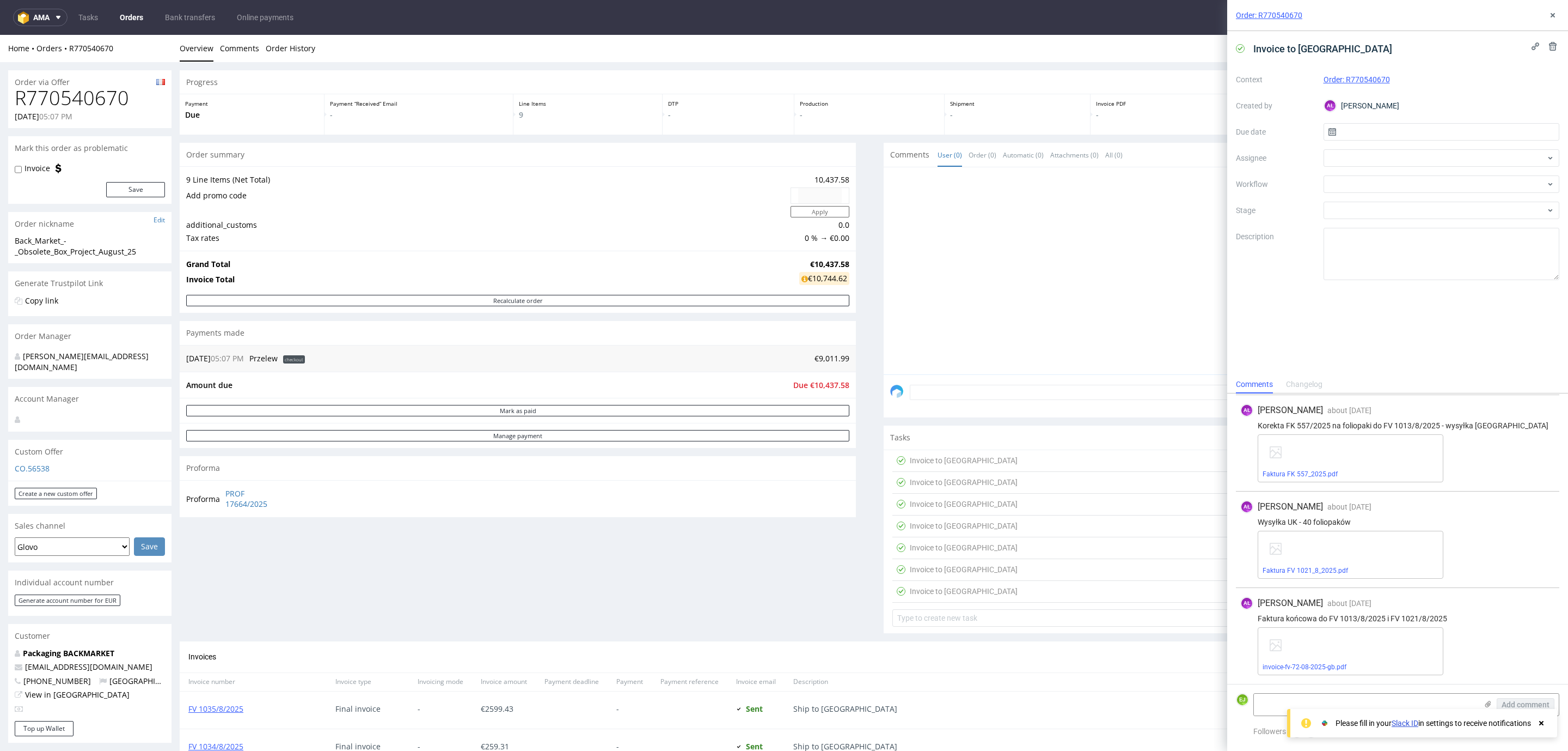
click at [940, 499] on div "Invoice to [GEOGRAPHIC_DATA]" at bounding box center [964, 504] width 108 height 13
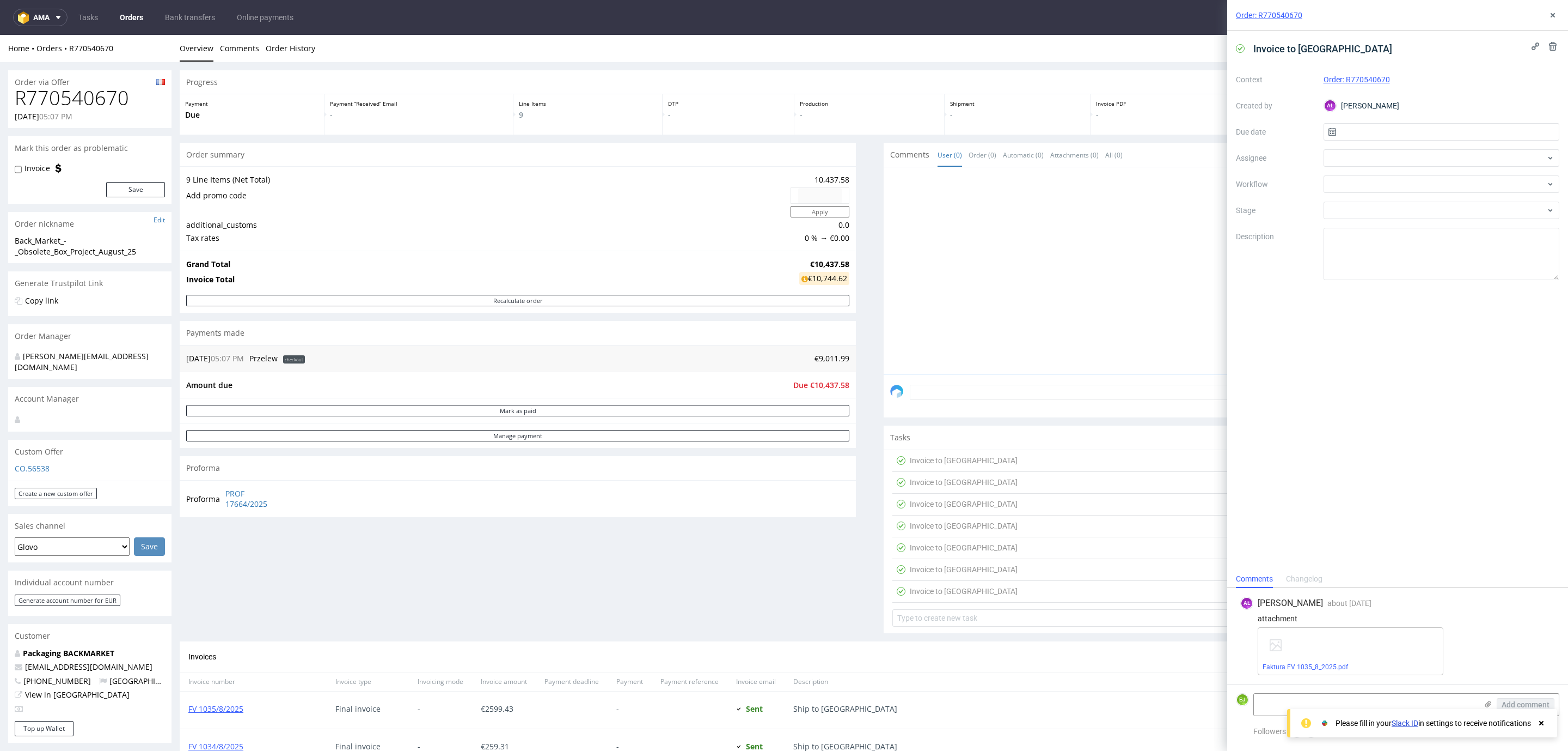
click at [952, 520] on div "Invoice to [GEOGRAPHIC_DATA]" at bounding box center [964, 525] width 108 height 13
click at [950, 540] on div "Invoice to [GEOGRAPHIC_DATA]" at bounding box center [955, 548] width 125 height 18
click at [945, 568] on div "Invoice to [GEOGRAPHIC_DATA]" at bounding box center [964, 569] width 108 height 13
click at [939, 587] on div "Invoice to [GEOGRAPHIC_DATA]" at bounding box center [964, 591] width 108 height 13
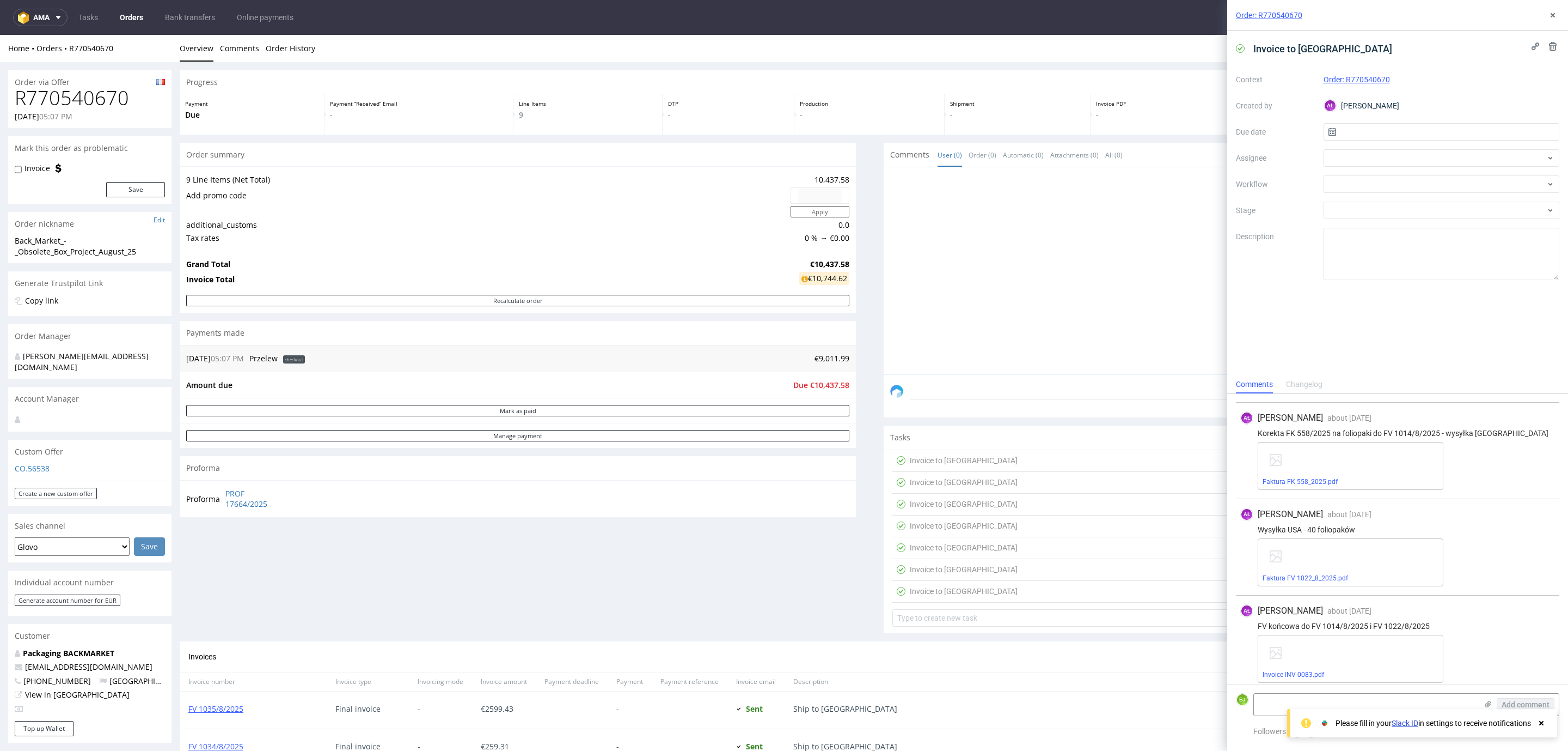
scroll to position [193, 0]
click at [1292, 570] on link "Faktura FV 1022_8_2025.pdf" at bounding box center [1305, 570] width 85 height 8
click at [1318, 665] on link "Invoice INV-0083.pdf" at bounding box center [1293, 667] width 61 height 8
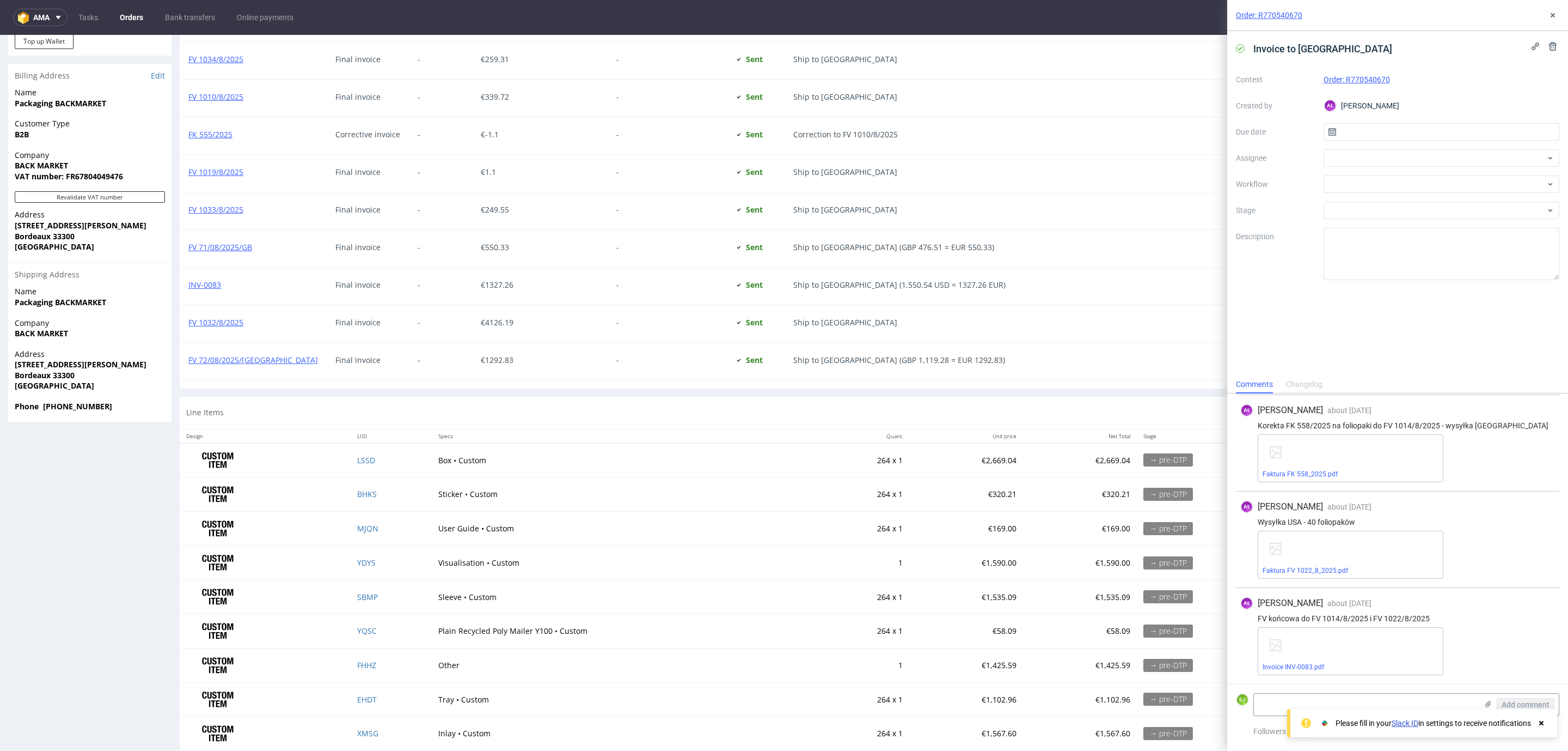
scroll to position [714, 0]
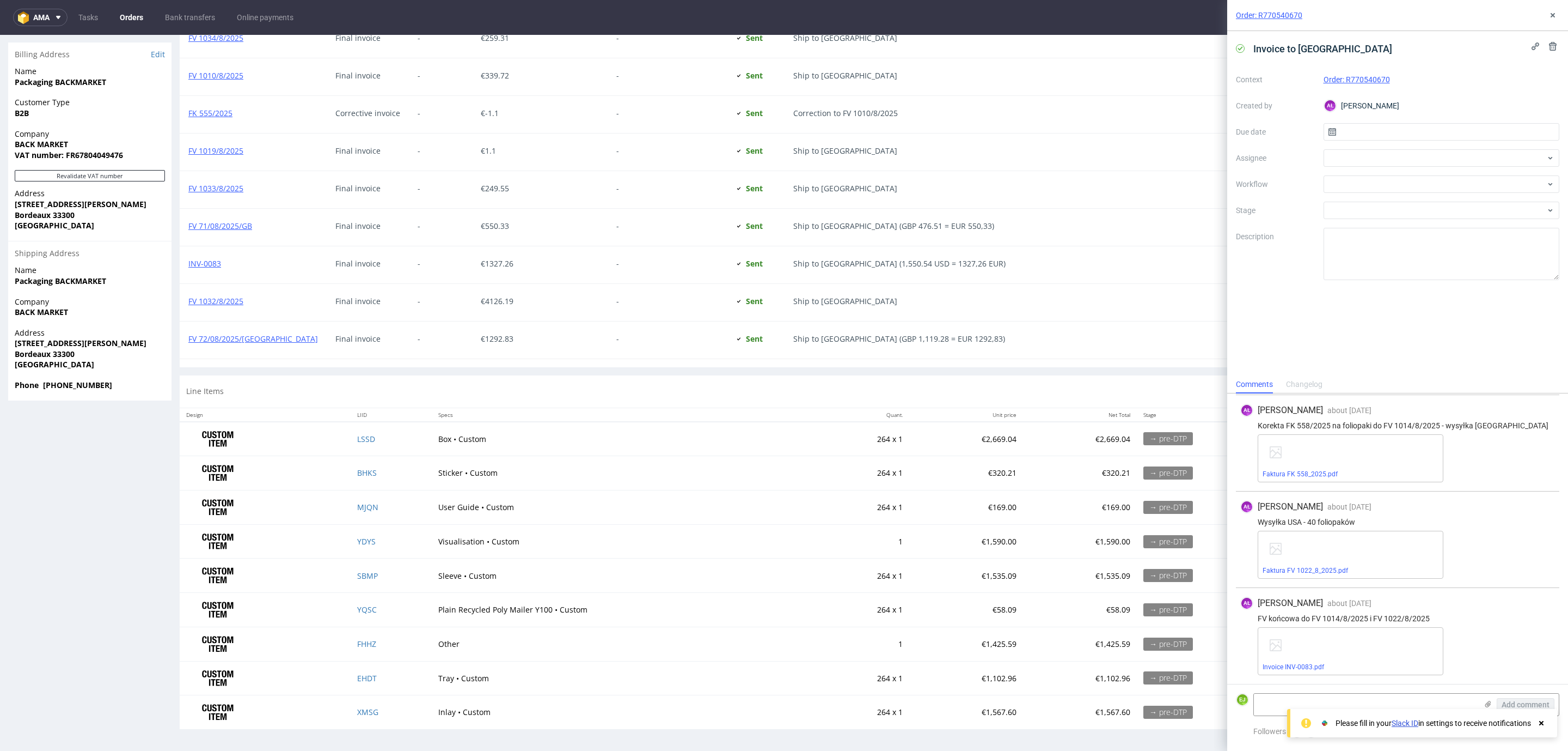
click at [1296, 468] on div "Faktura FK 558_2025.pdf" at bounding box center [1350, 458] width 186 height 48
click at [1292, 476] on link "Faktura FK 558_2025.pdf" at bounding box center [1300, 474] width 75 height 8
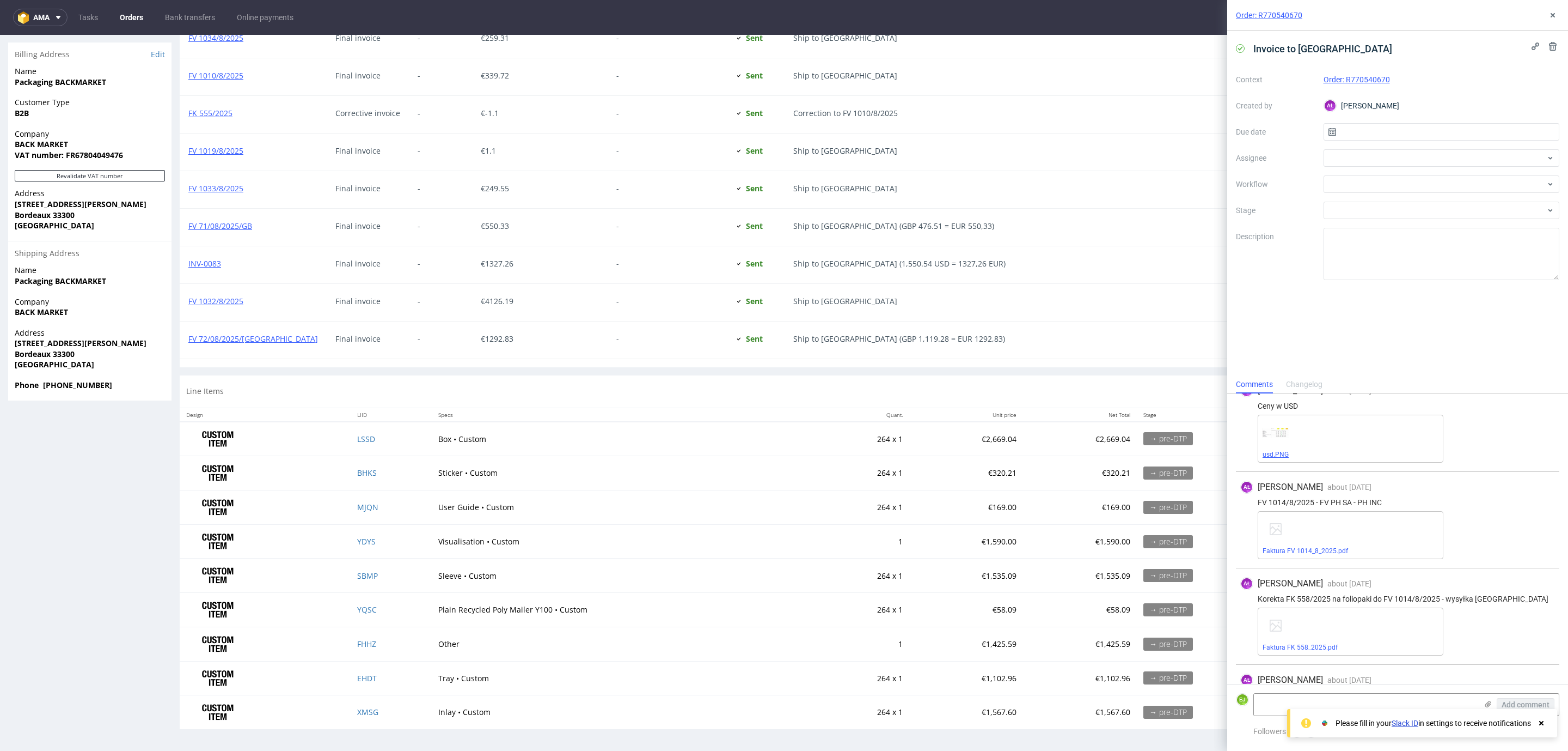
scroll to position [0, 0]
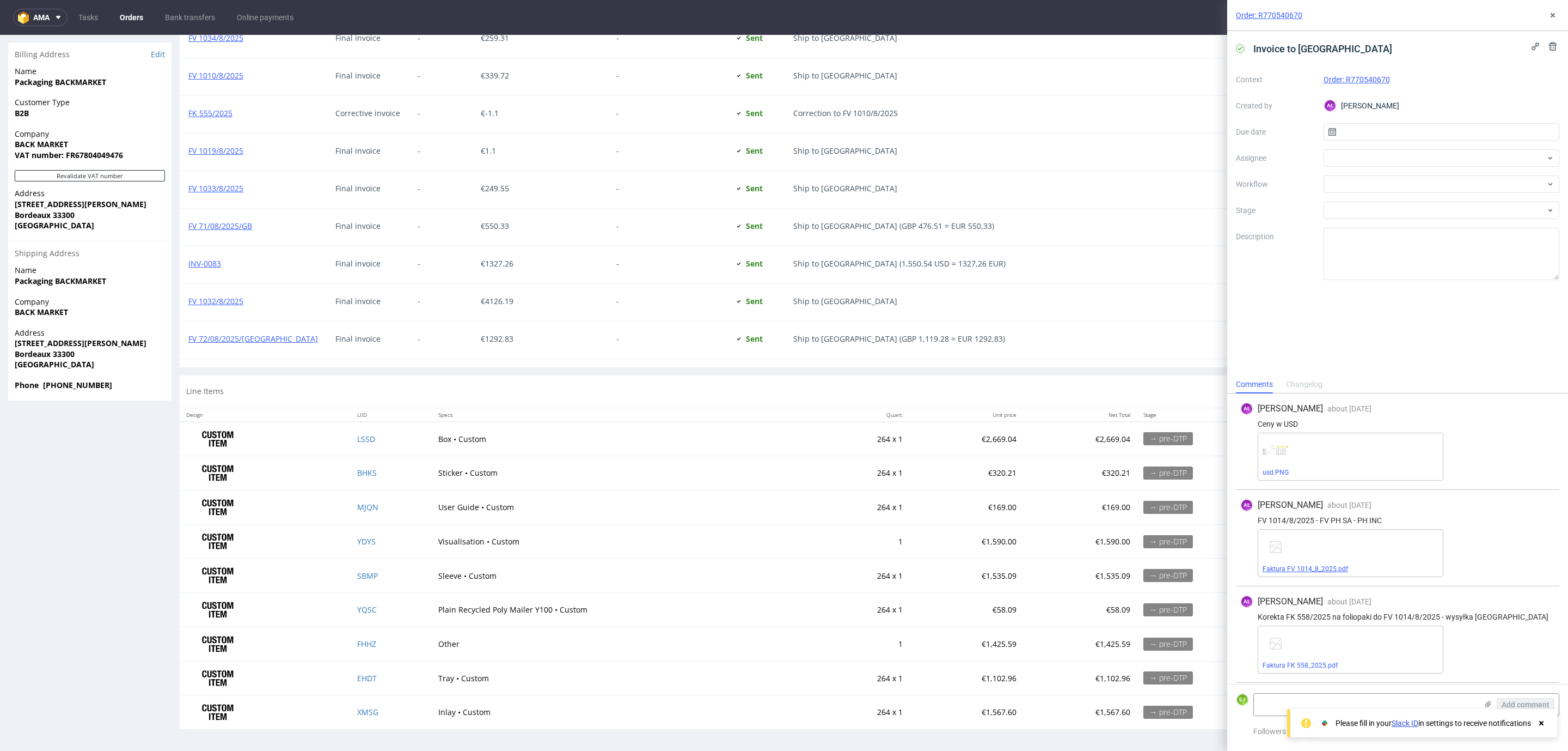
click at [1314, 569] on link "Faktura FV 1014_8_2025.pdf" at bounding box center [1305, 569] width 85 height 8
click at [1315, 668] on link "Faktura FK 558_2025.pdf" at bounding box center [1300, 665] width 75 height 8
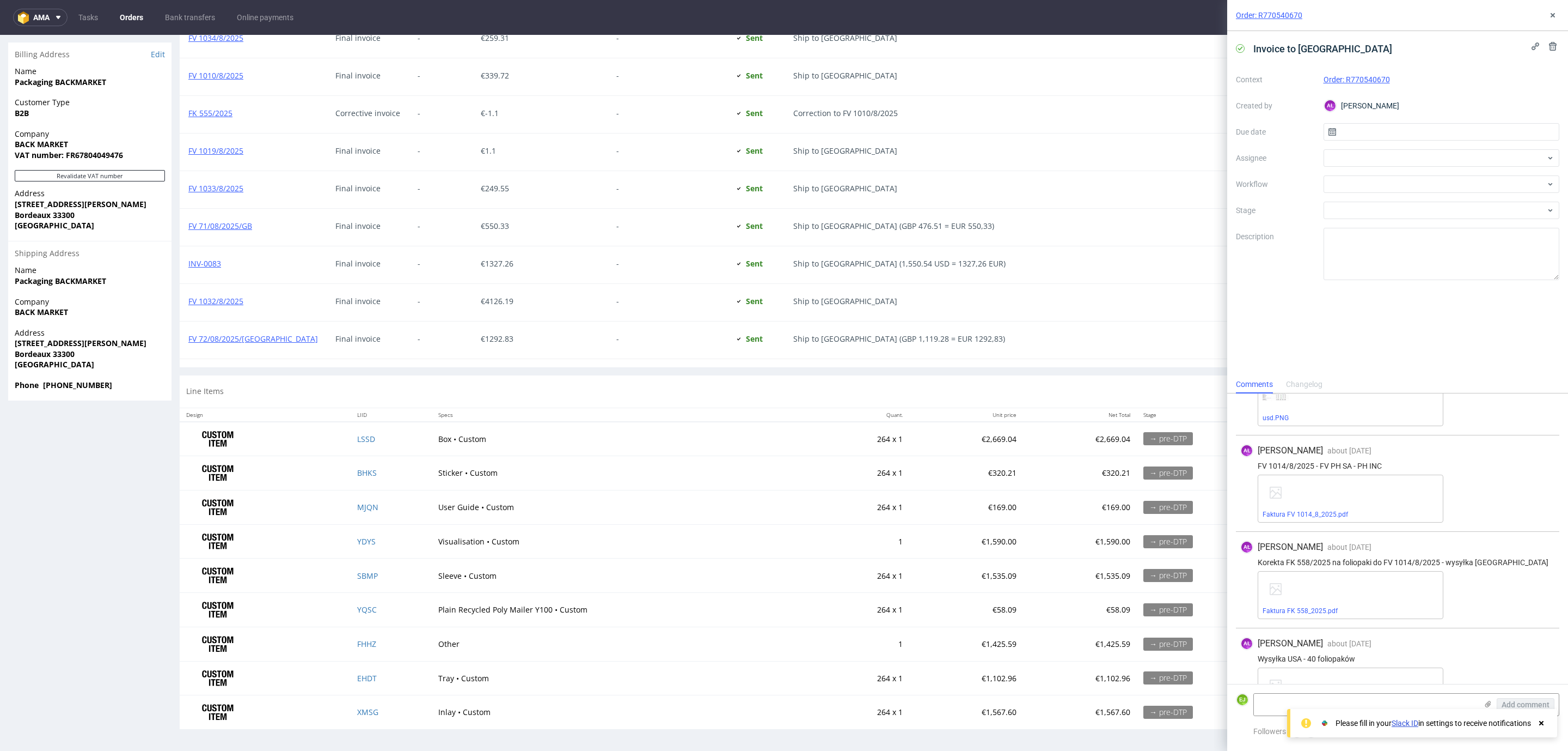
scroll to position [82, 0]
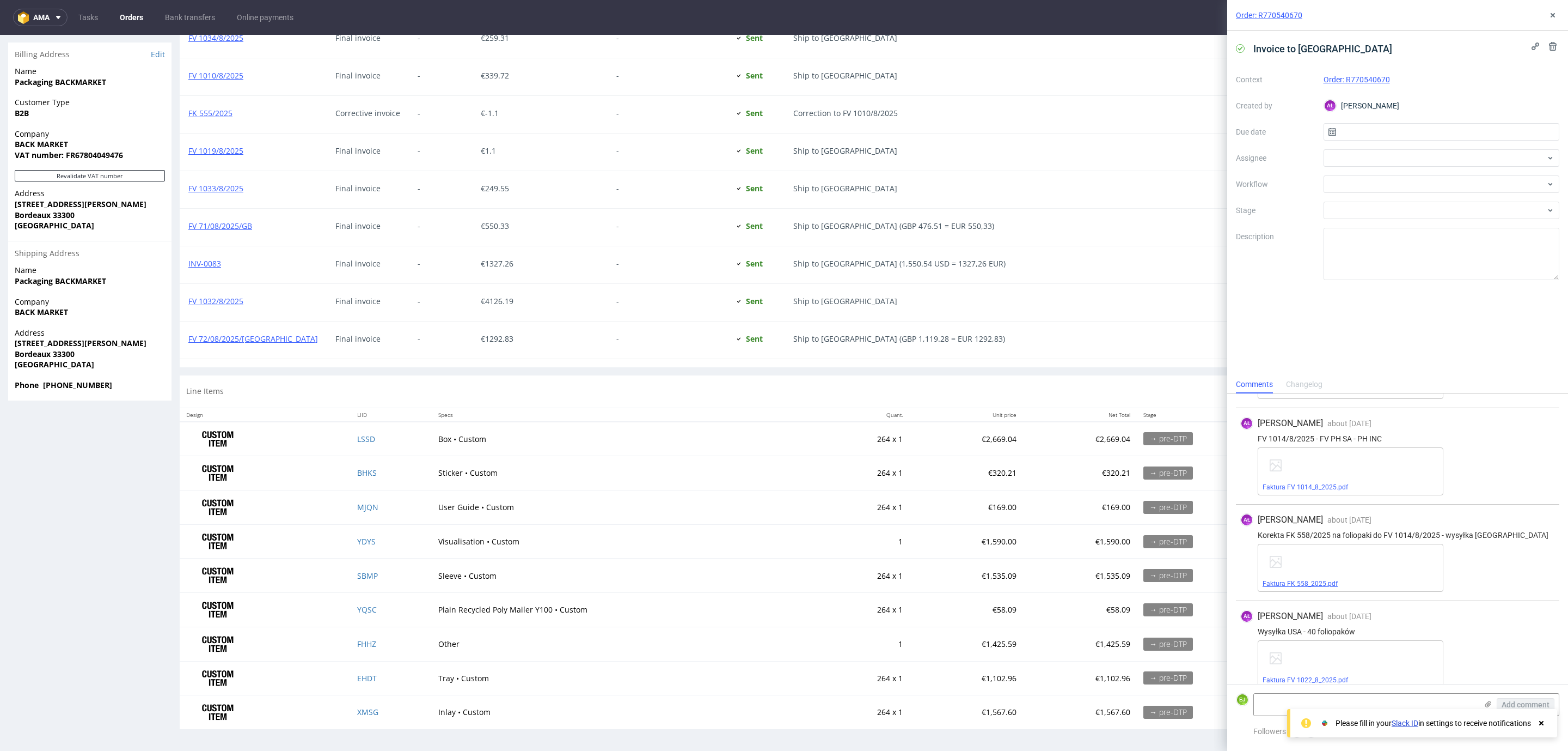
click at [1312, 582] on link "Faktura FK 558_2025.pdf" at bounding box center [1300, 584] width 75 height 8
click at [1339, 485] on link "Faktura FV 1014_8_2025.pdf" at bounding box center [1305, 487] width 85 height 8
click at [1287, 587] on link "Faktura FK 558_2025.pdf" at bounding box center [1300, 584] width 75 height 8
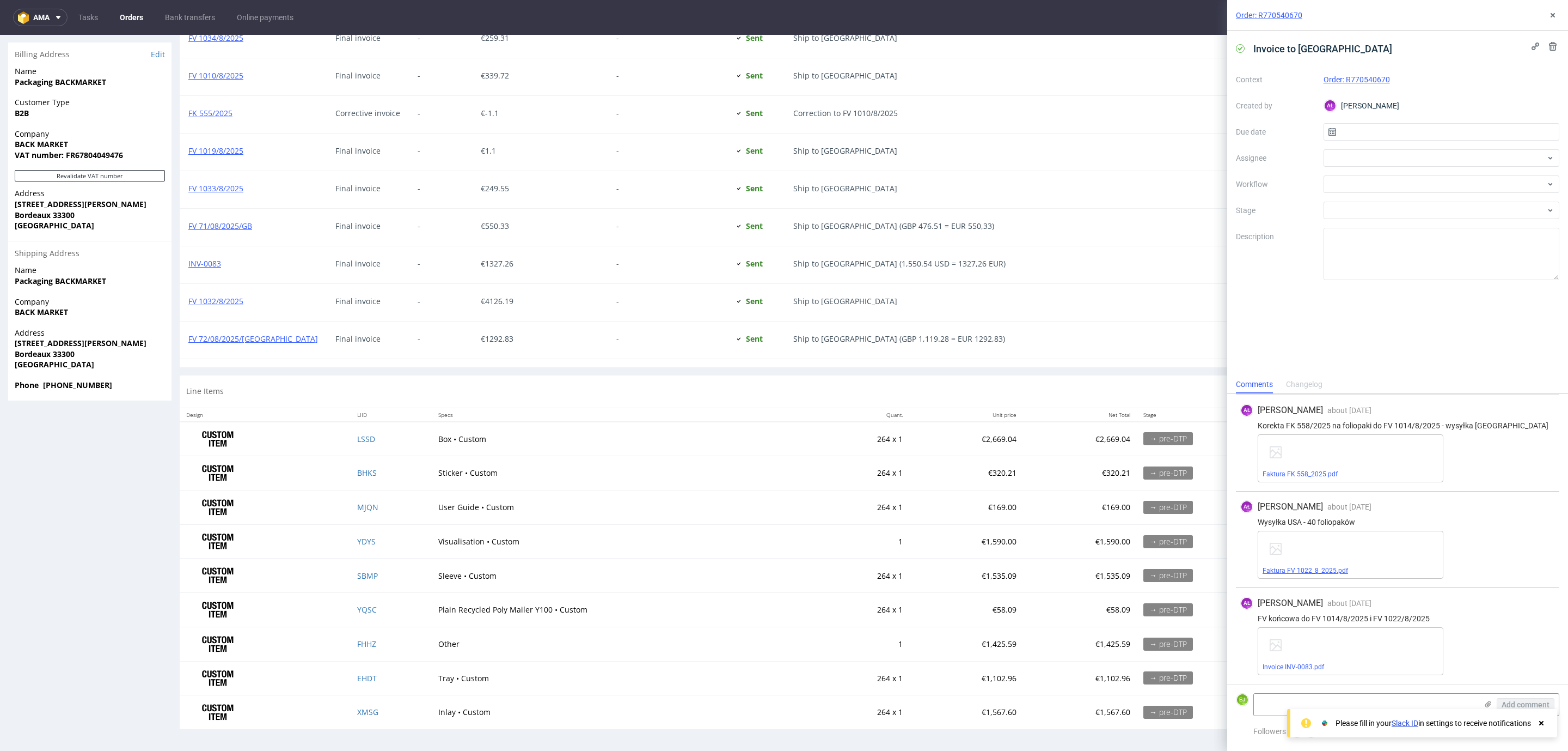
click at [1333, 574] on span "Faktura FV 1022_8_2025.pdf" at bounding box center [1350, 570] width 176 height 9
click at [1335, 565] on div "Faktura FV 1022_8_2025.pdf" at bounding box center [1350, 554] width 186 height 48
click at [1328, 569] on link "Faktura FV 1022_8_2025.pdf" at bounding box center [1305, 570] width 85 height 8
click at [1560, 12] on div "Order: R770540670" at bounding box center [1398, 15] width 341 height 31
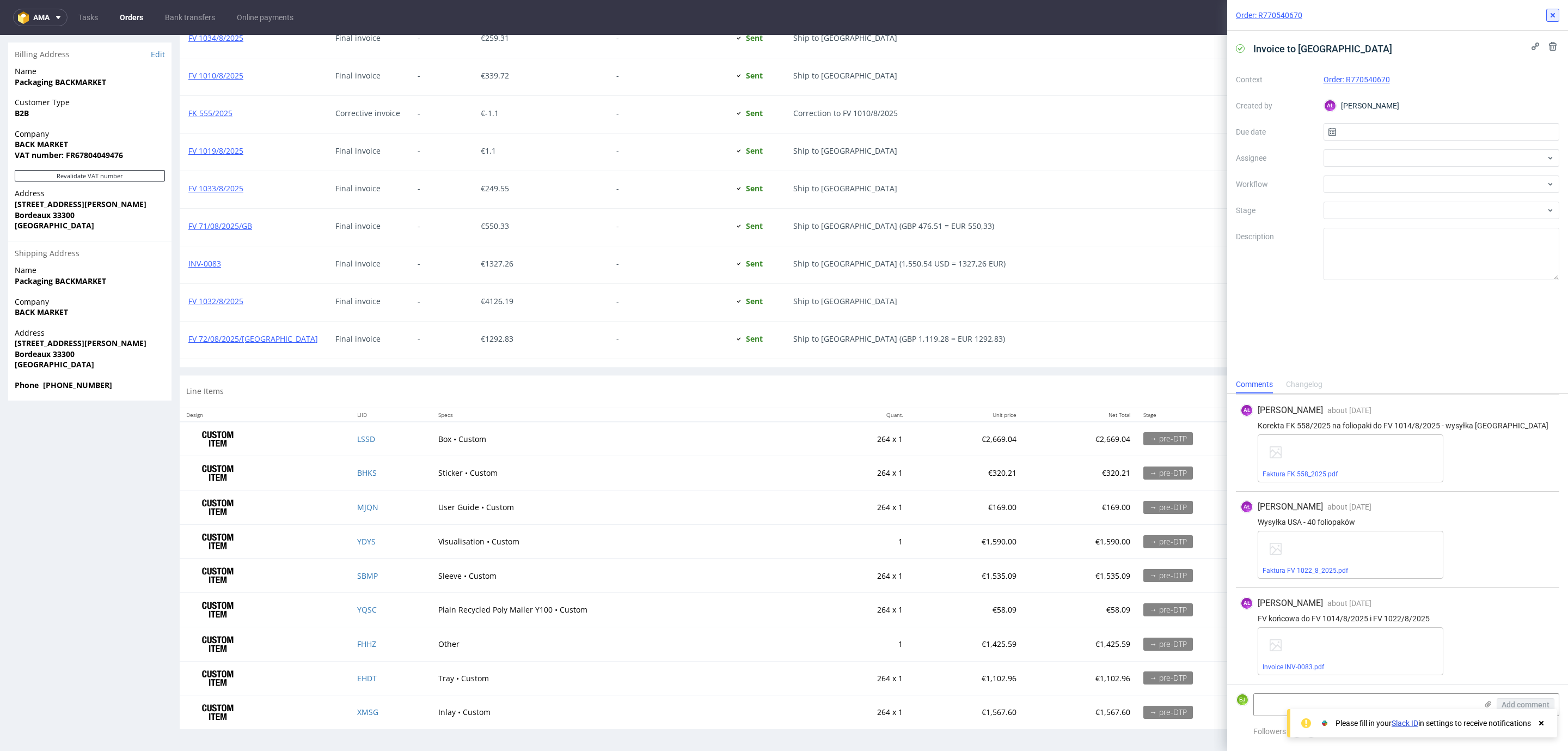
click at [1555, 15] on icon at bounding box center [1553, 15] width 9 height 9
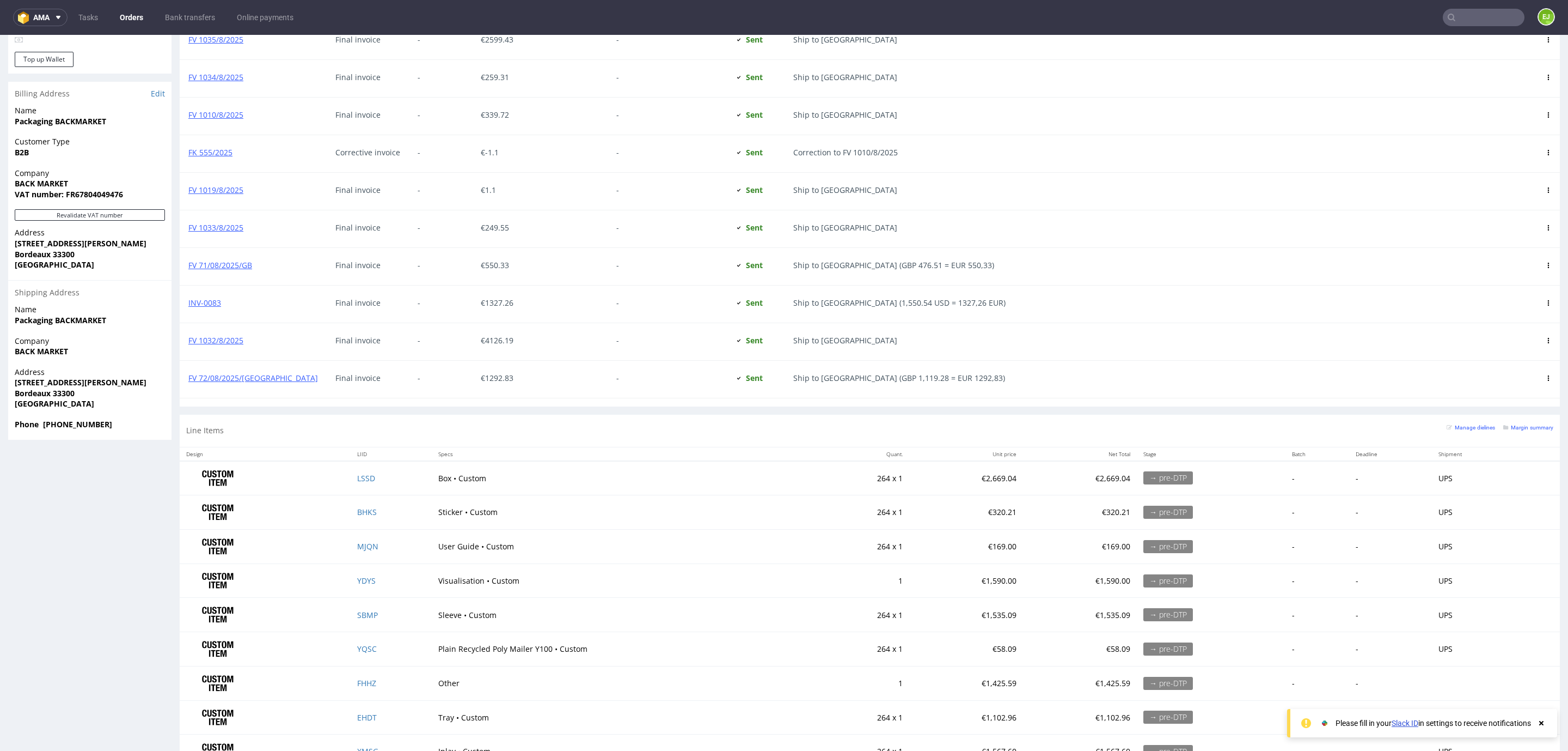
scroll to position [632, 0]
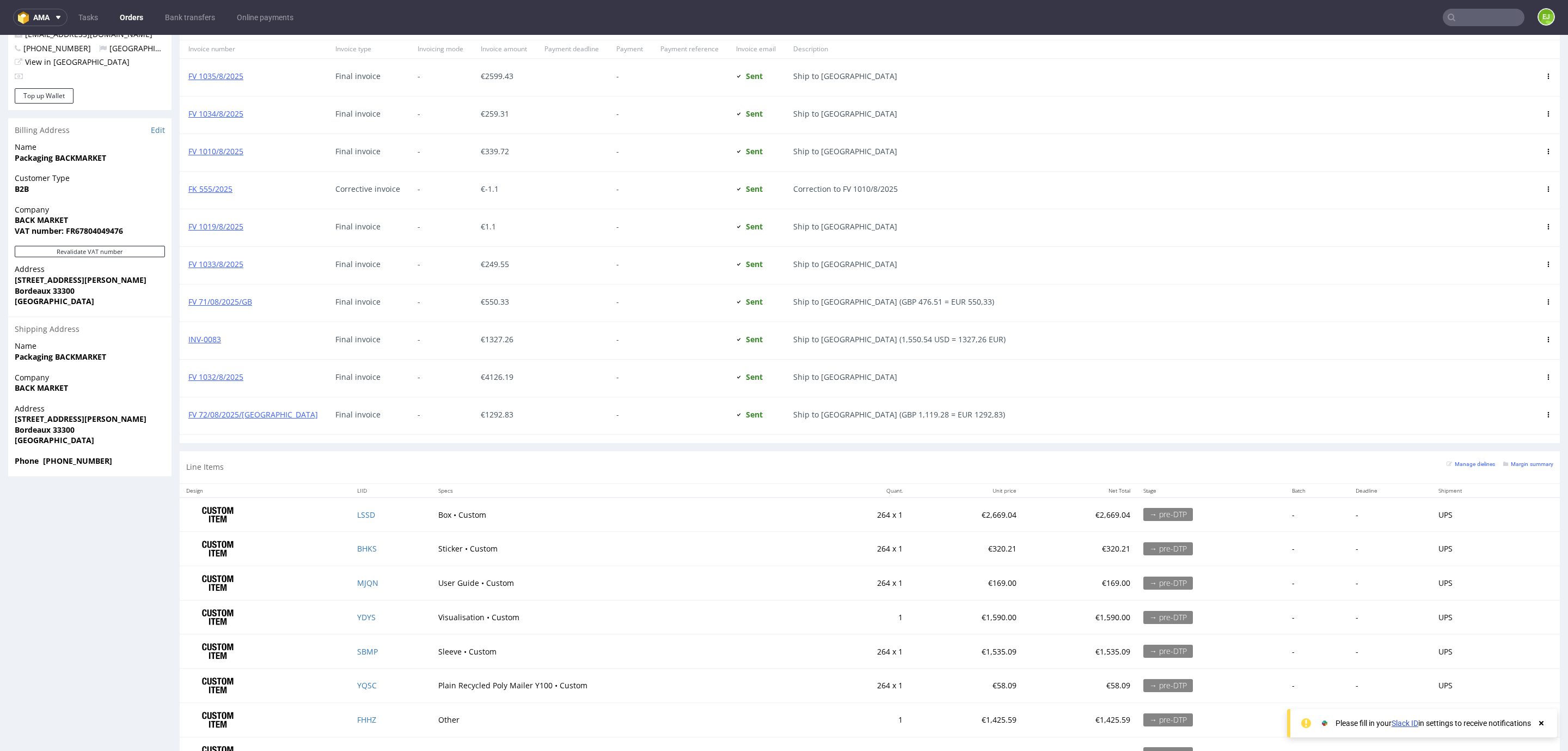
click at [1480, 7] on nav "ama Tasks Orders Bank transfers Online payments EJ" at bounding box center [784, 17] width 1568 height 35
click at [1475, 12] on input "text" at bounding box center [1483, 17] width 82 height 18
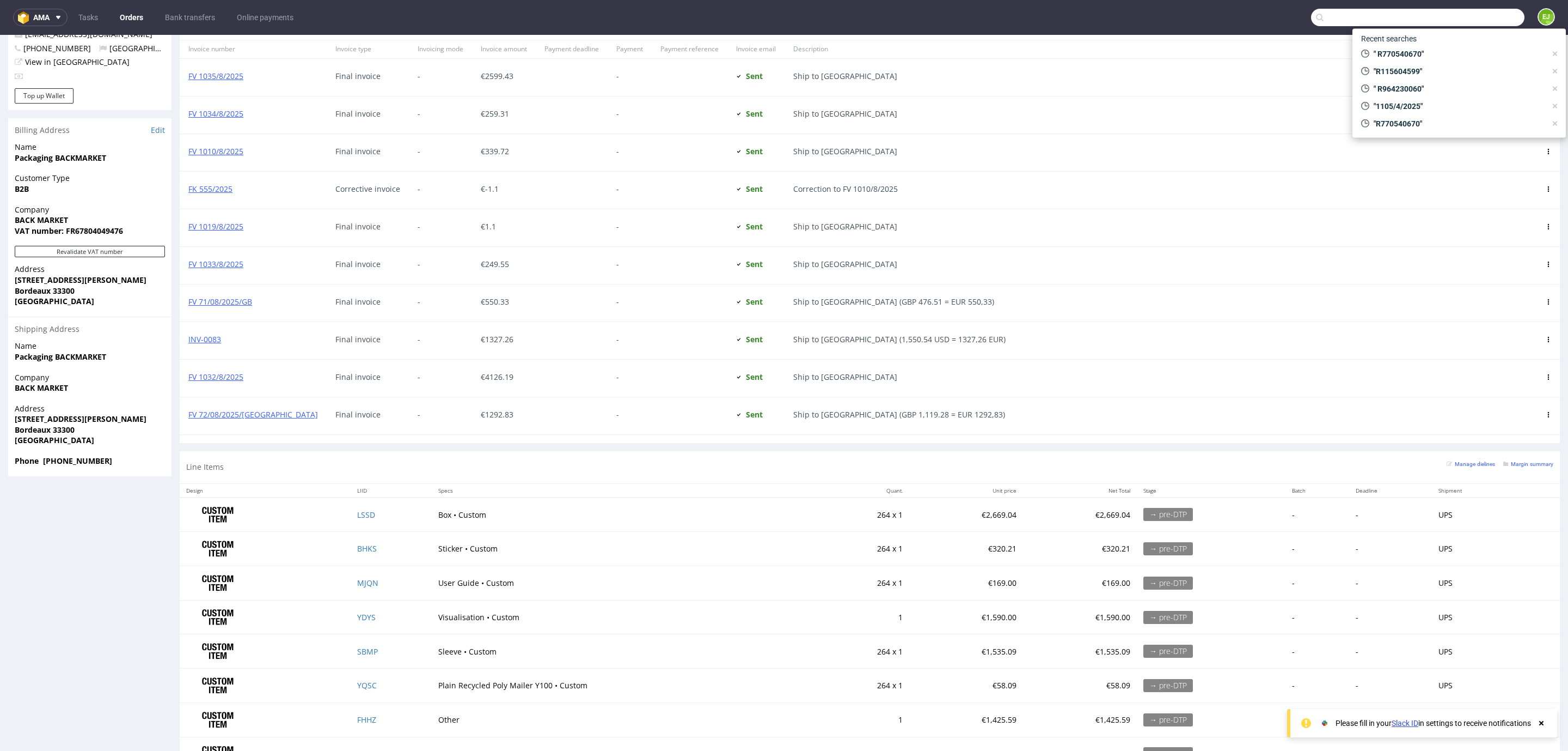
paste input "R702217252"
type input "R702217252"
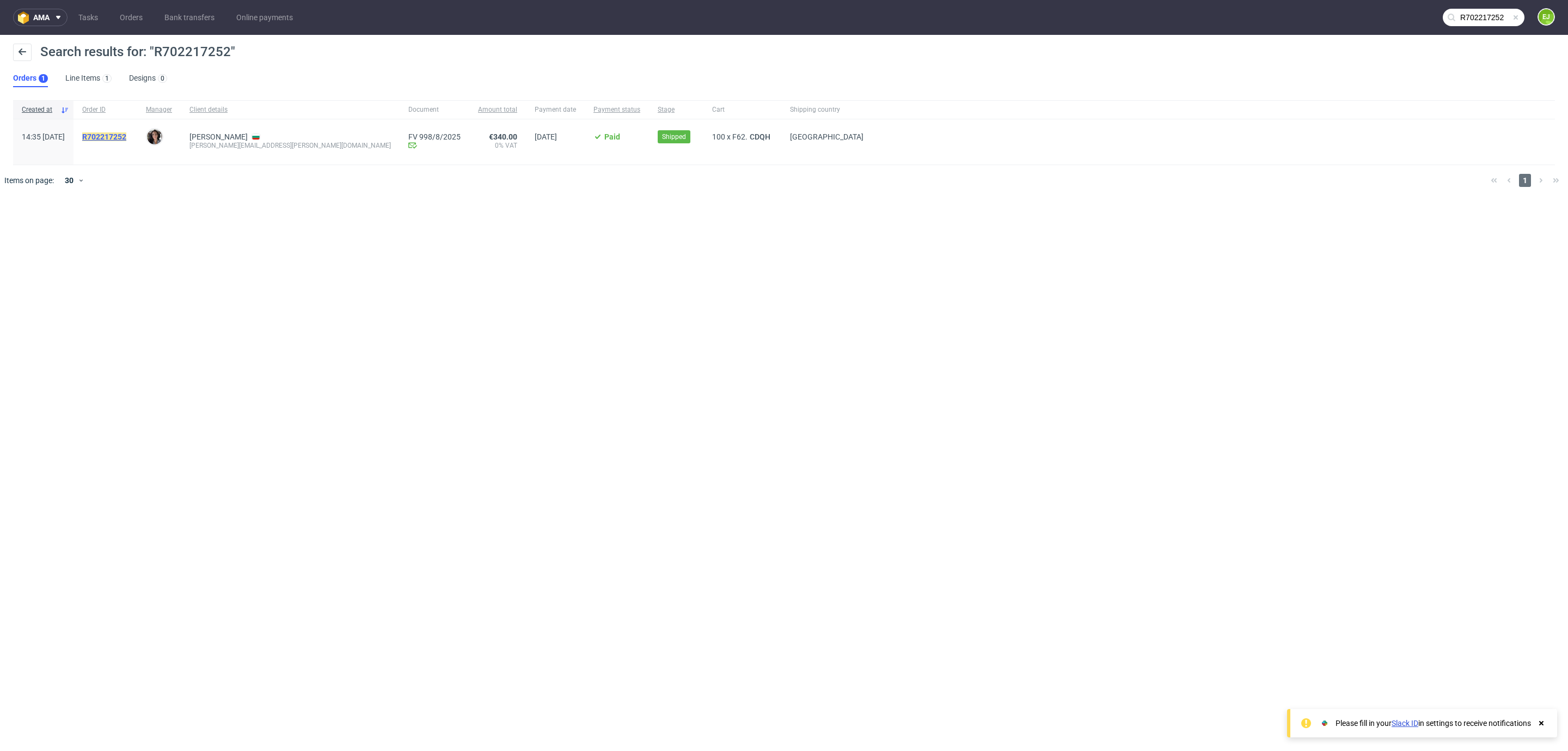
click at [127, 136] on mark "R702217252" at bounding box center [104, 136] width 44 height 9
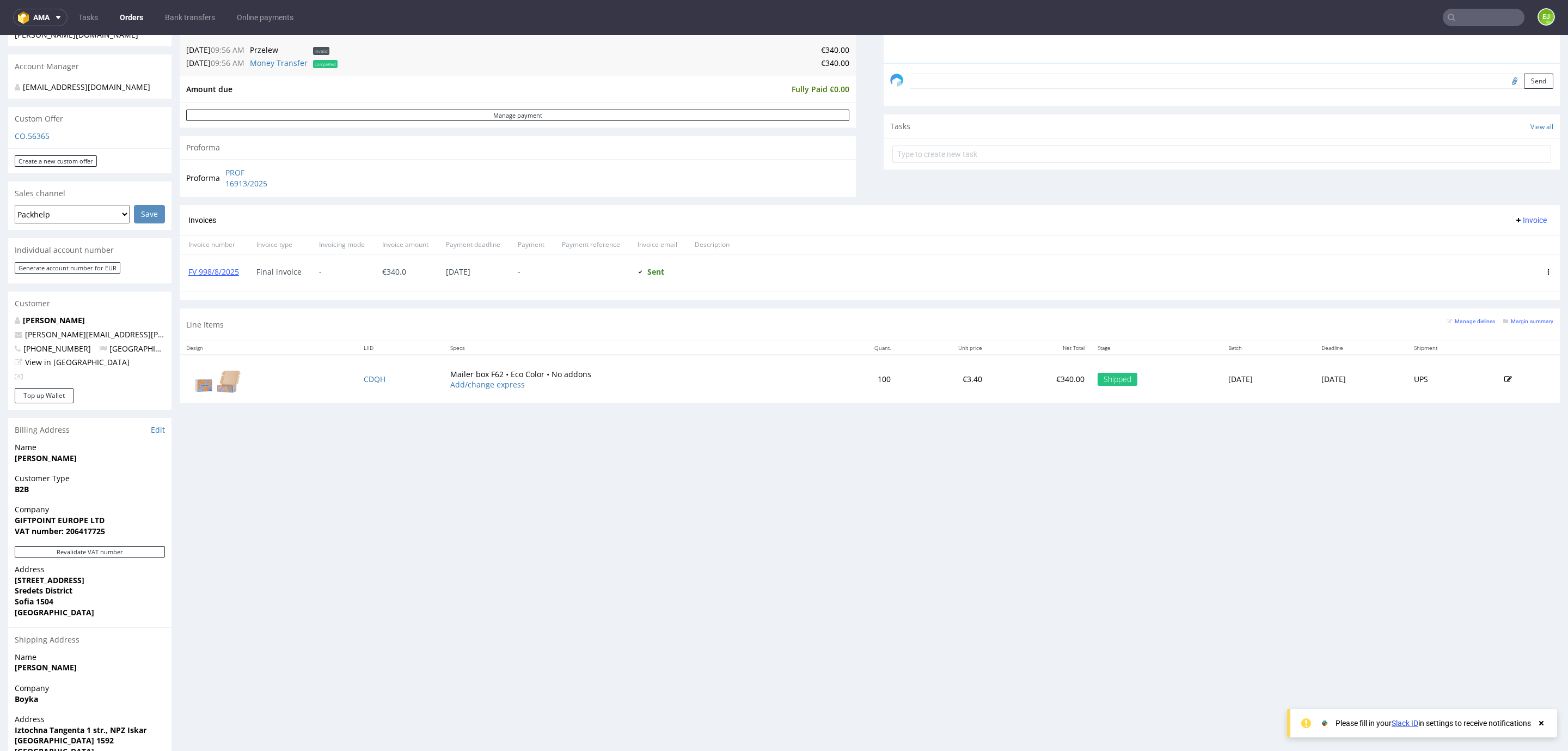
scroll to position [327, 0]
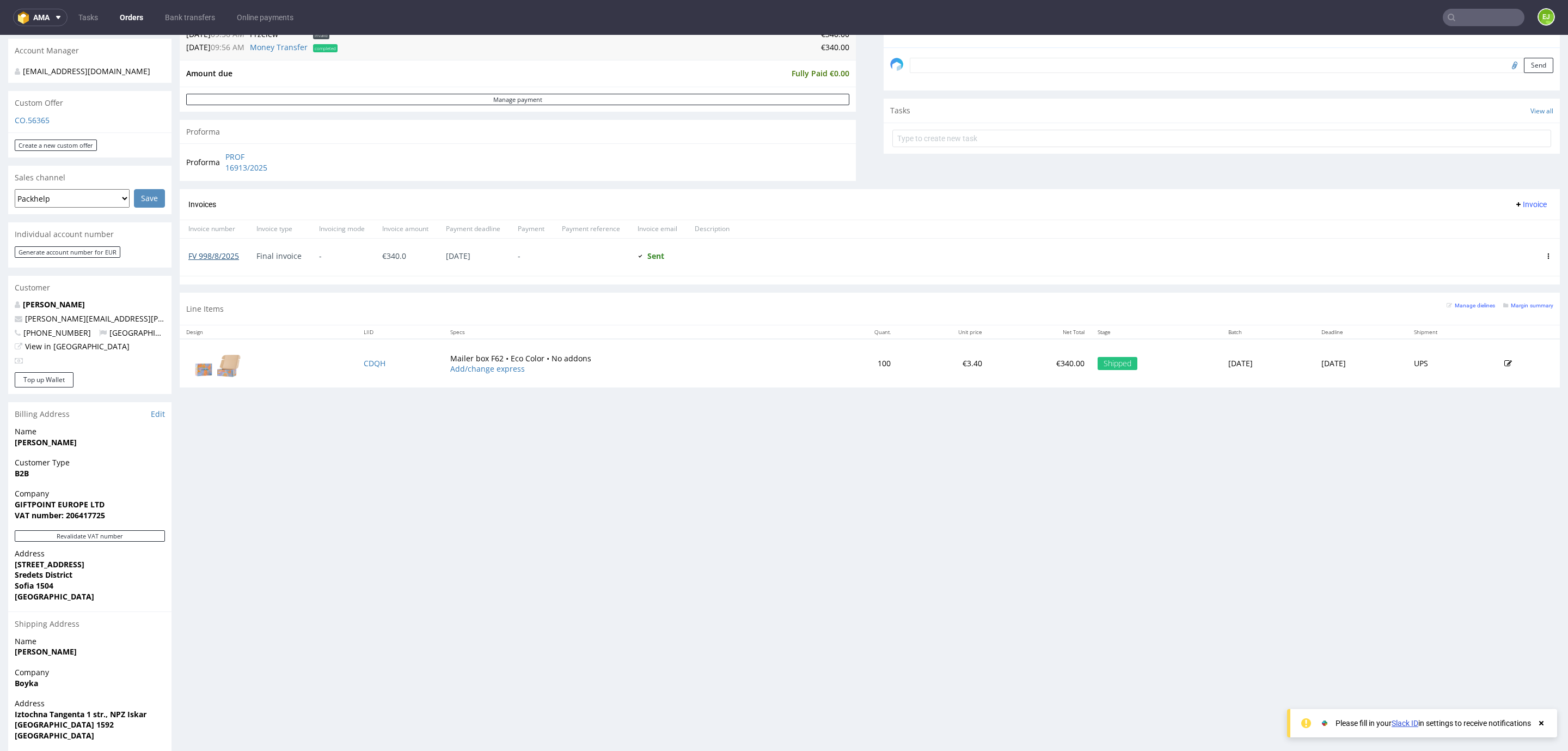
click at [226, 255] on link "FV 998/8/2025" at bounding box center [213, 255] width 51 height 10
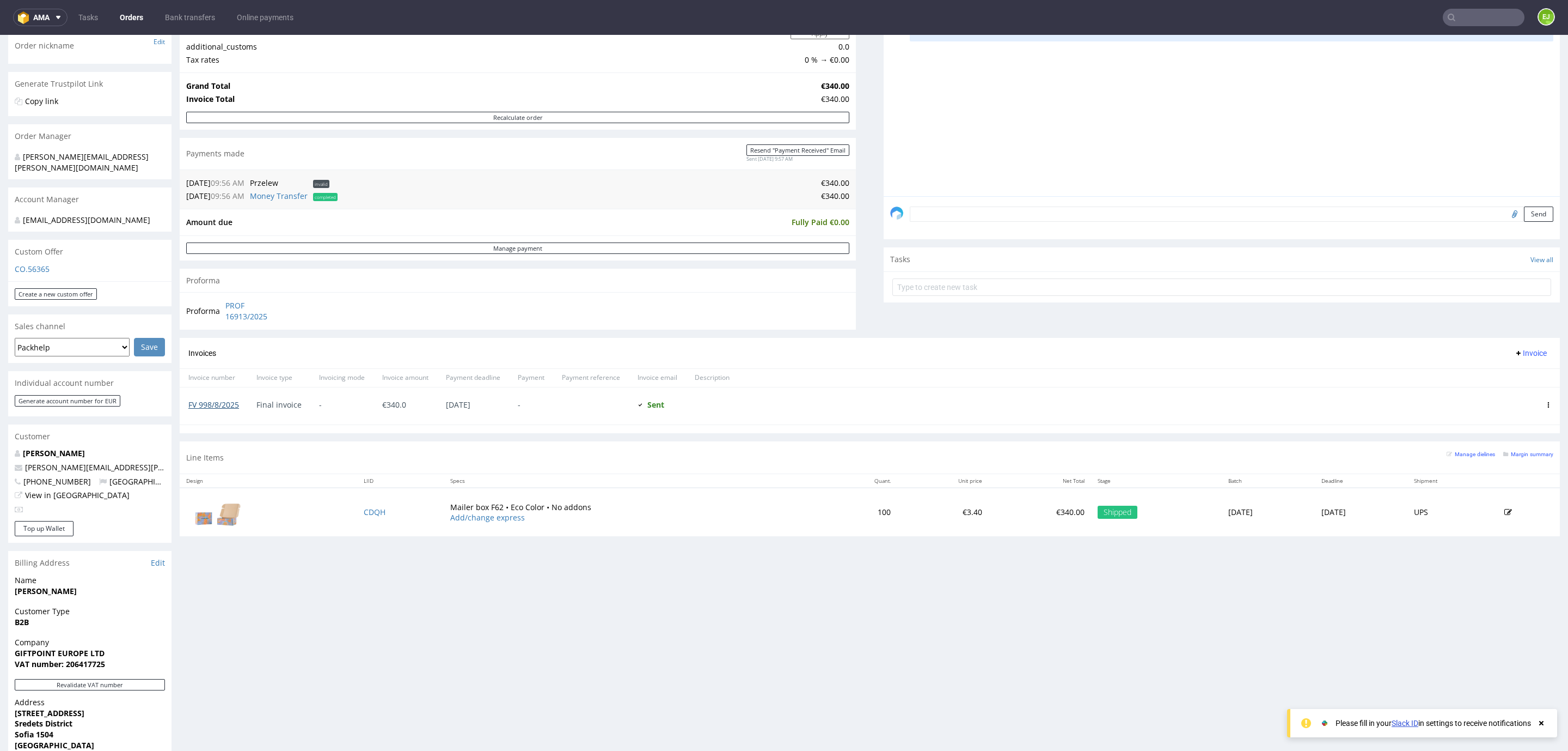
scroll to position [0, 0]
